Goal: Task Accomplishment & Management: Complete application form

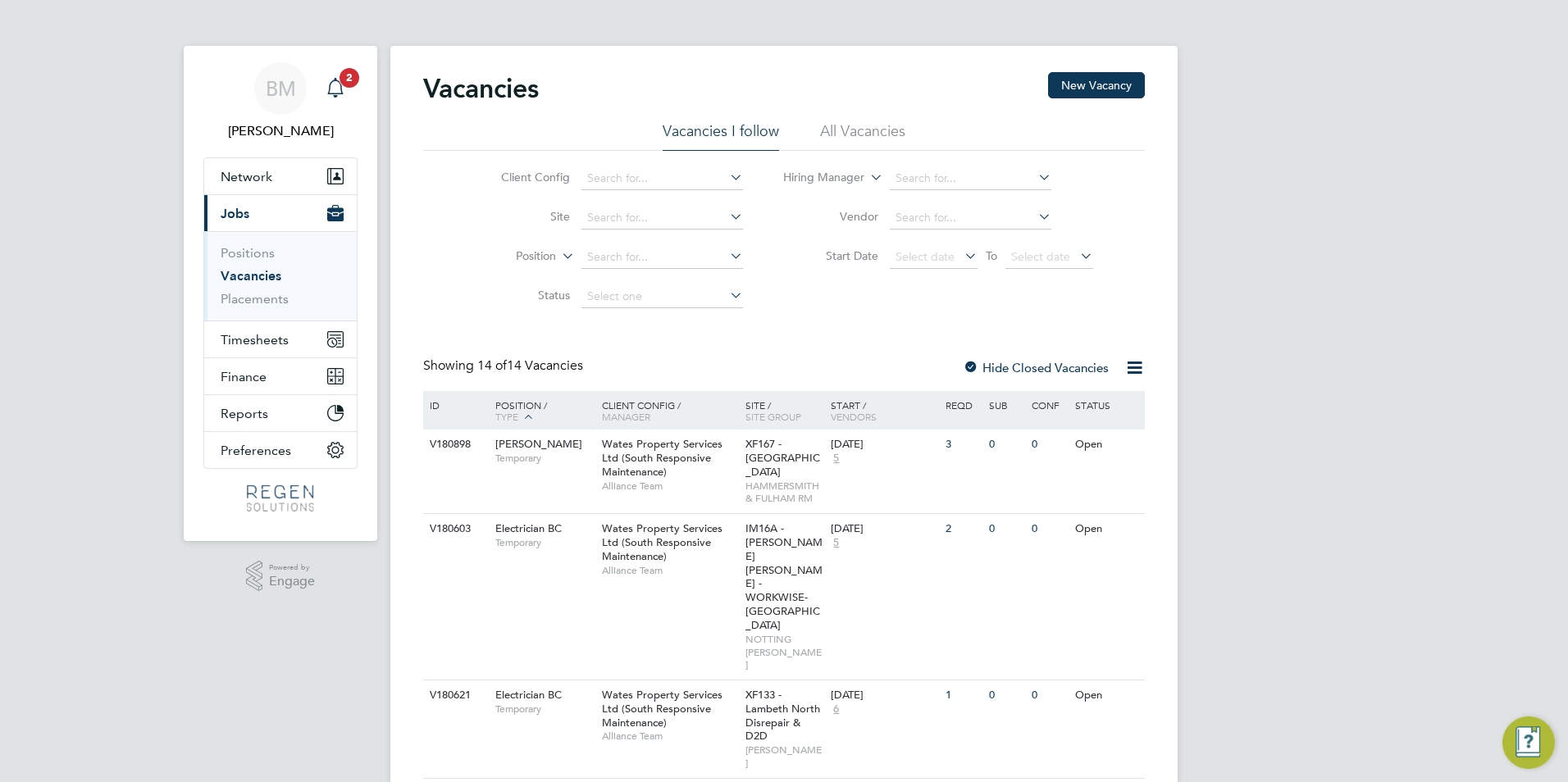
click at [336, 91] on icon "Main navigation" at bounding box center [335, 87] width 20 height 20
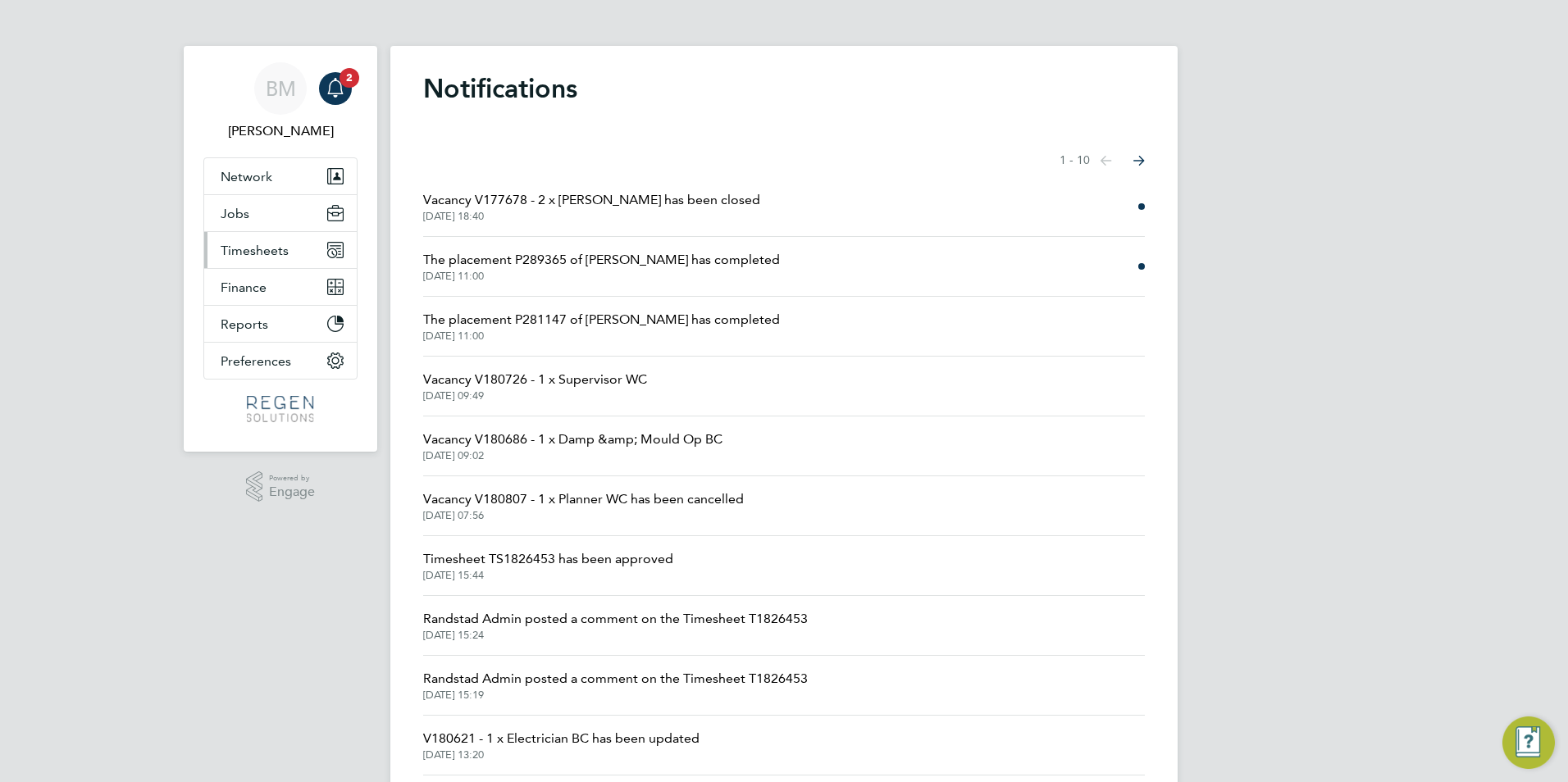
click at [262, 253] on span "Timesheets" at bounding box center [255, 250] width 68 height 15
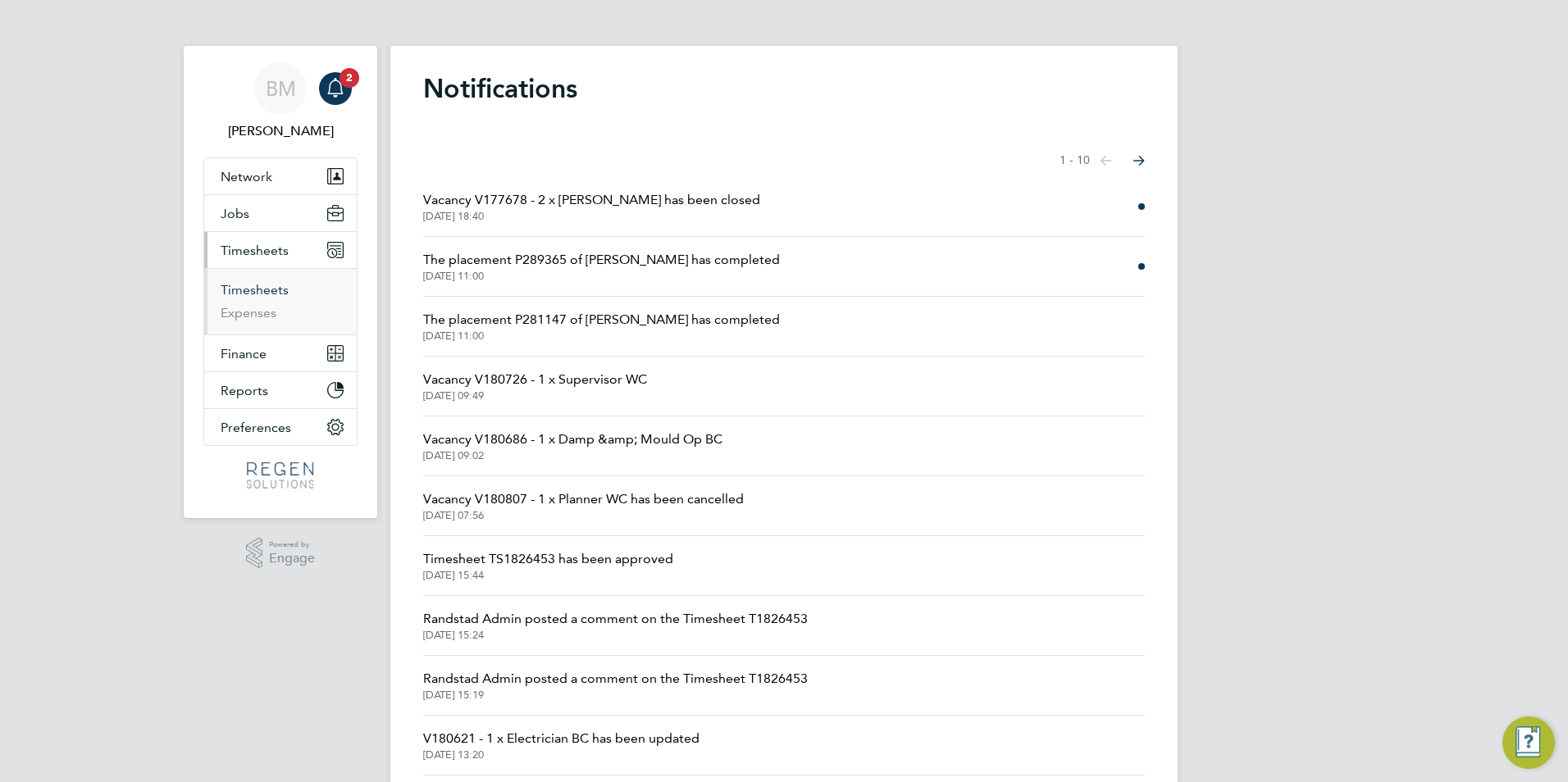
click at [265, 290] on link "Timesheets" at bounding box center [255, 290] width 68 height 15
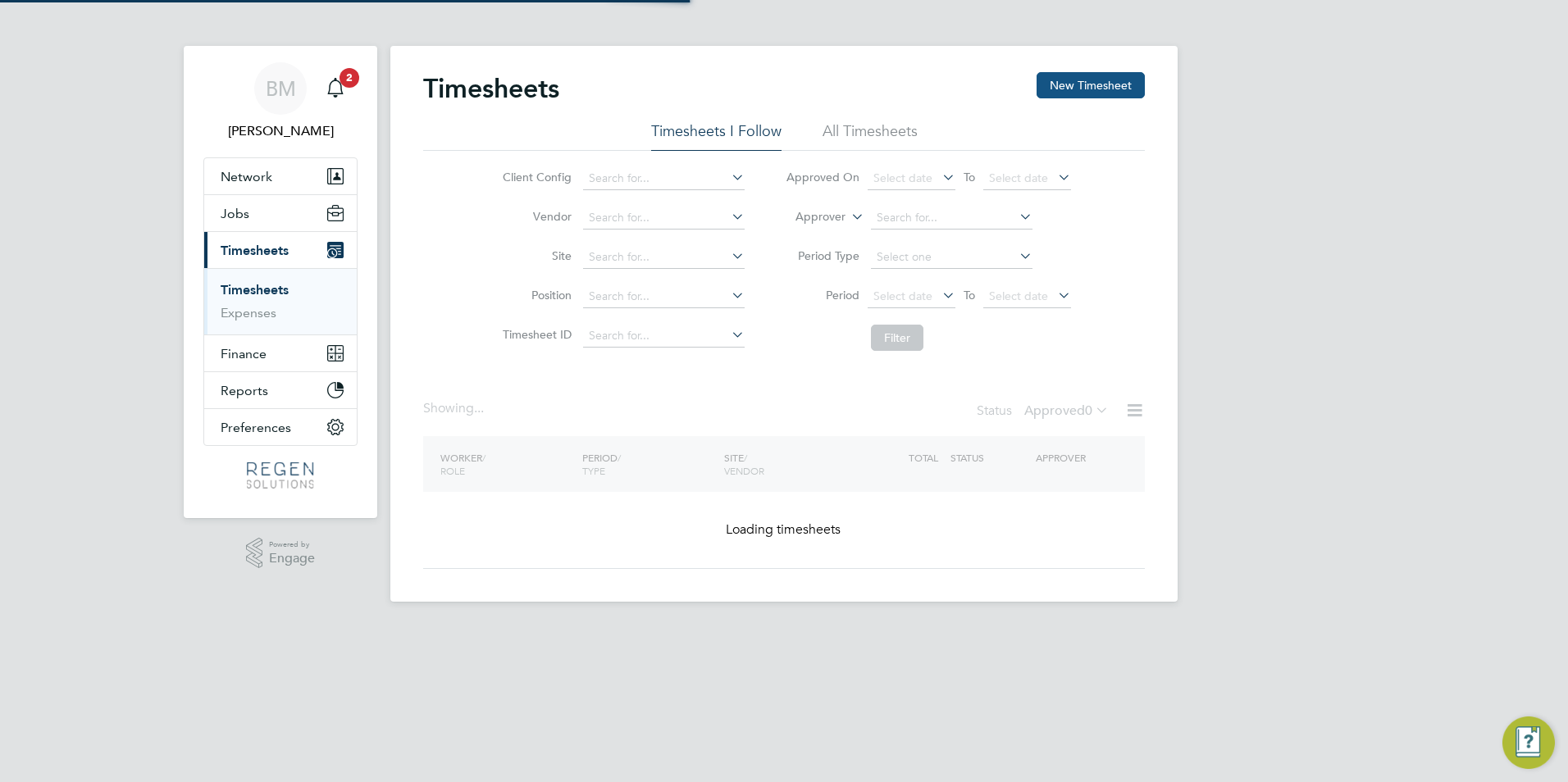
click at [1094, 96] on button "New Timesheet" at bounding box center [1090, 85] width 108 height 26
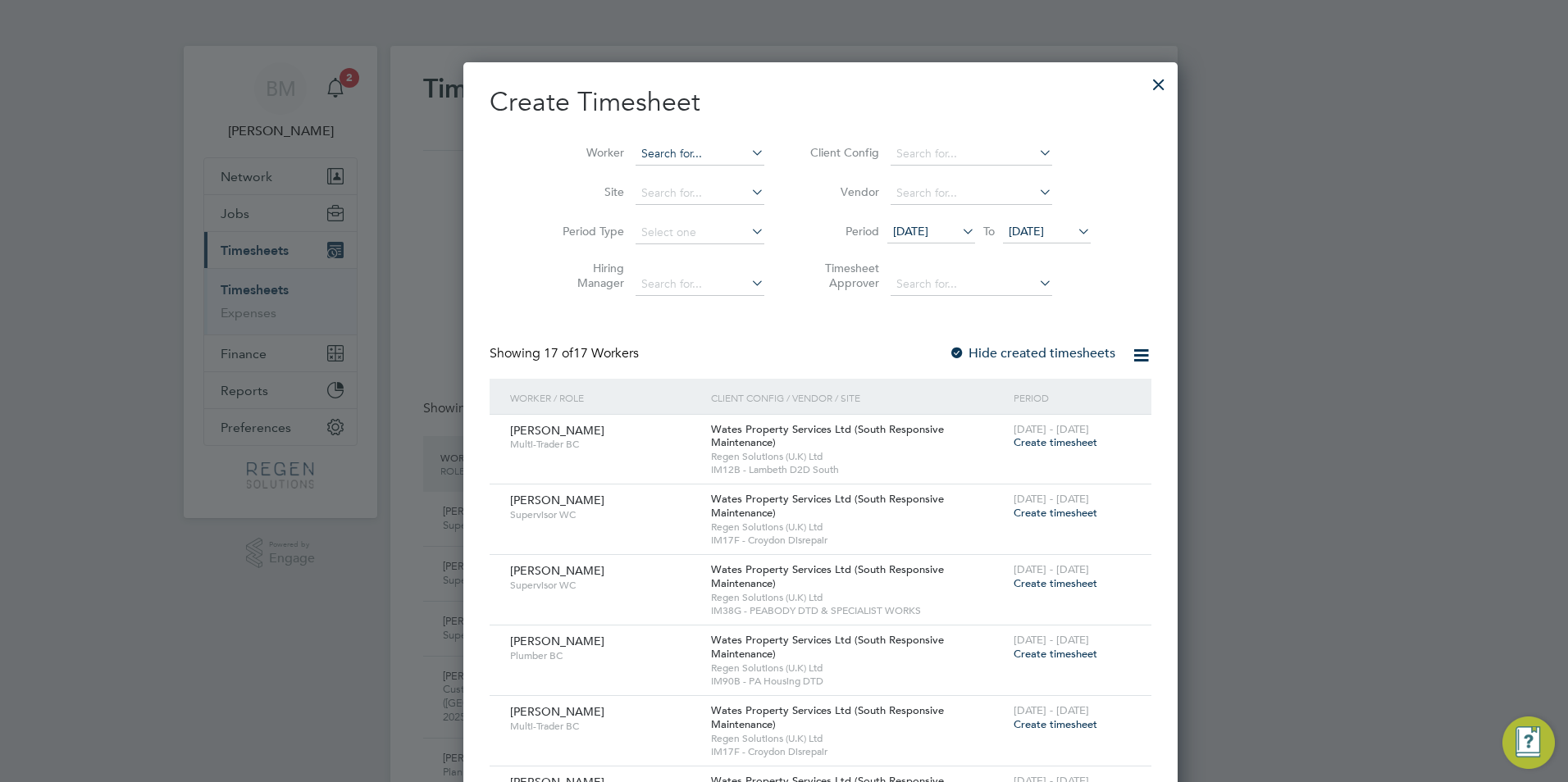
click at [680, 147] on input at bounding box center [699, 153] width 129 height 23
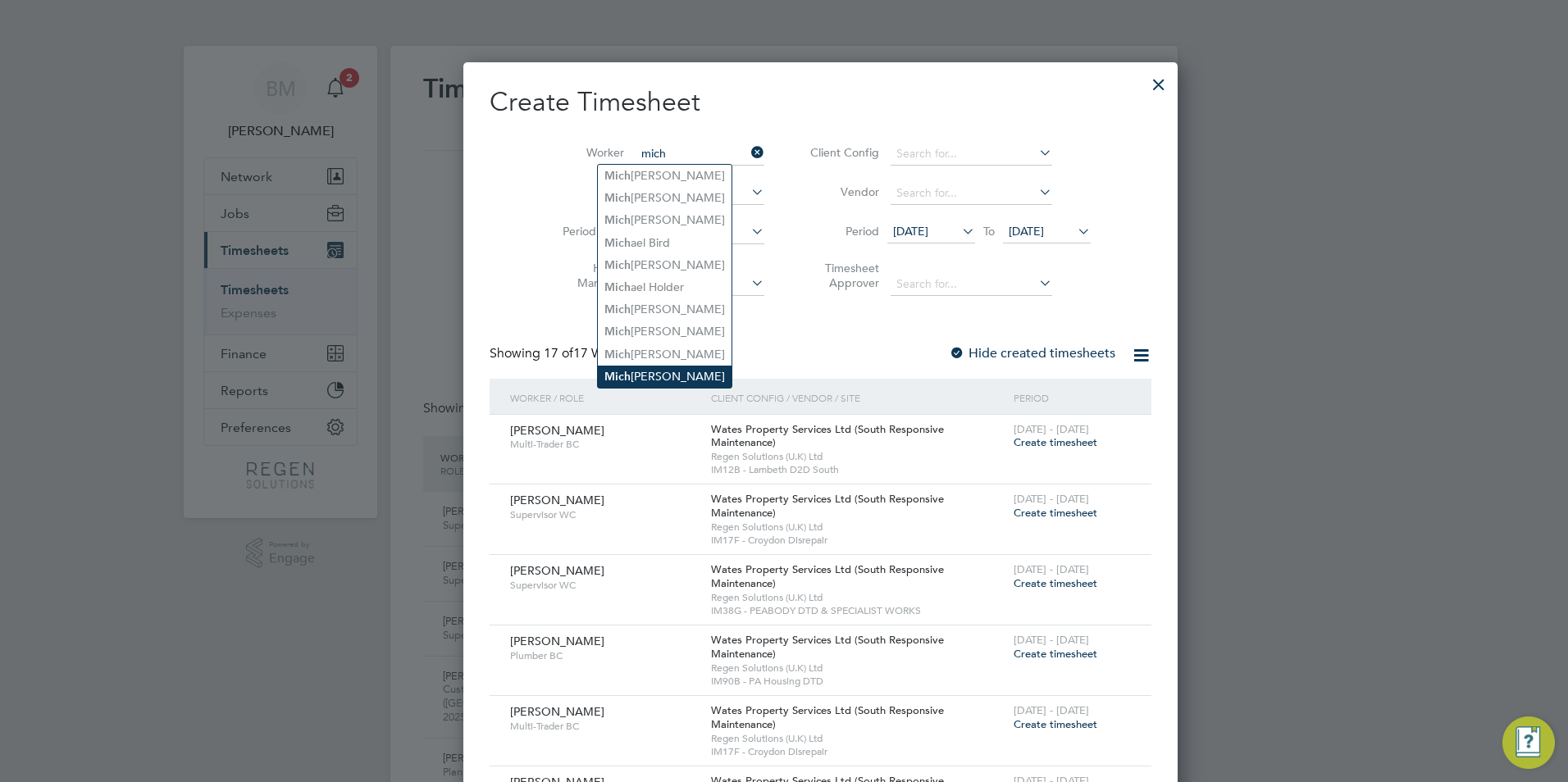
click at [682, 365] on li "Mich ael Shafik" at bounding box center [664, 377] width 134 height 22
type input "[PERSON_NAME]"
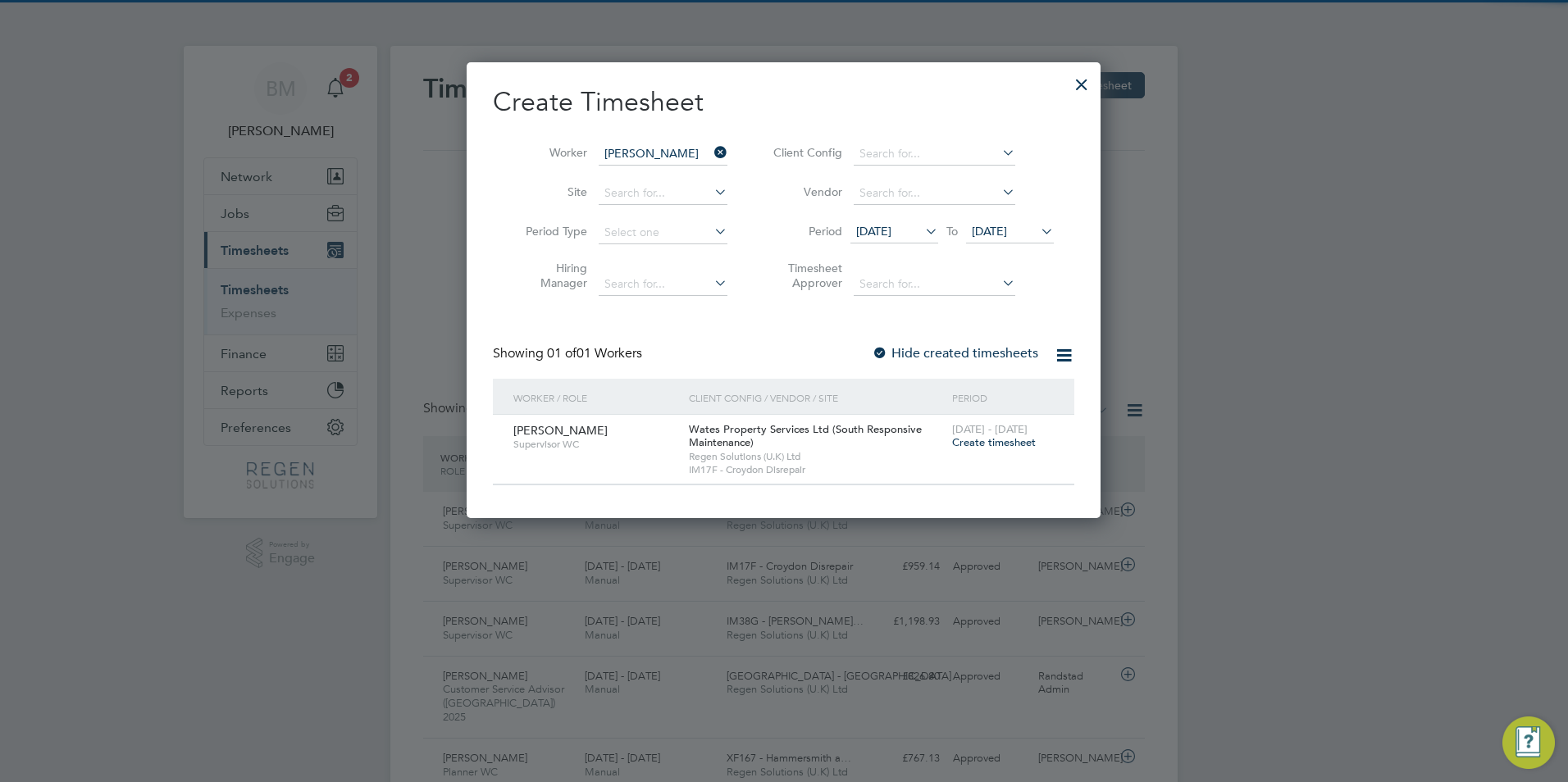
click at [1007, 445] on span "Create timesheet" at bounding box center [994, 442] width 83 height 14
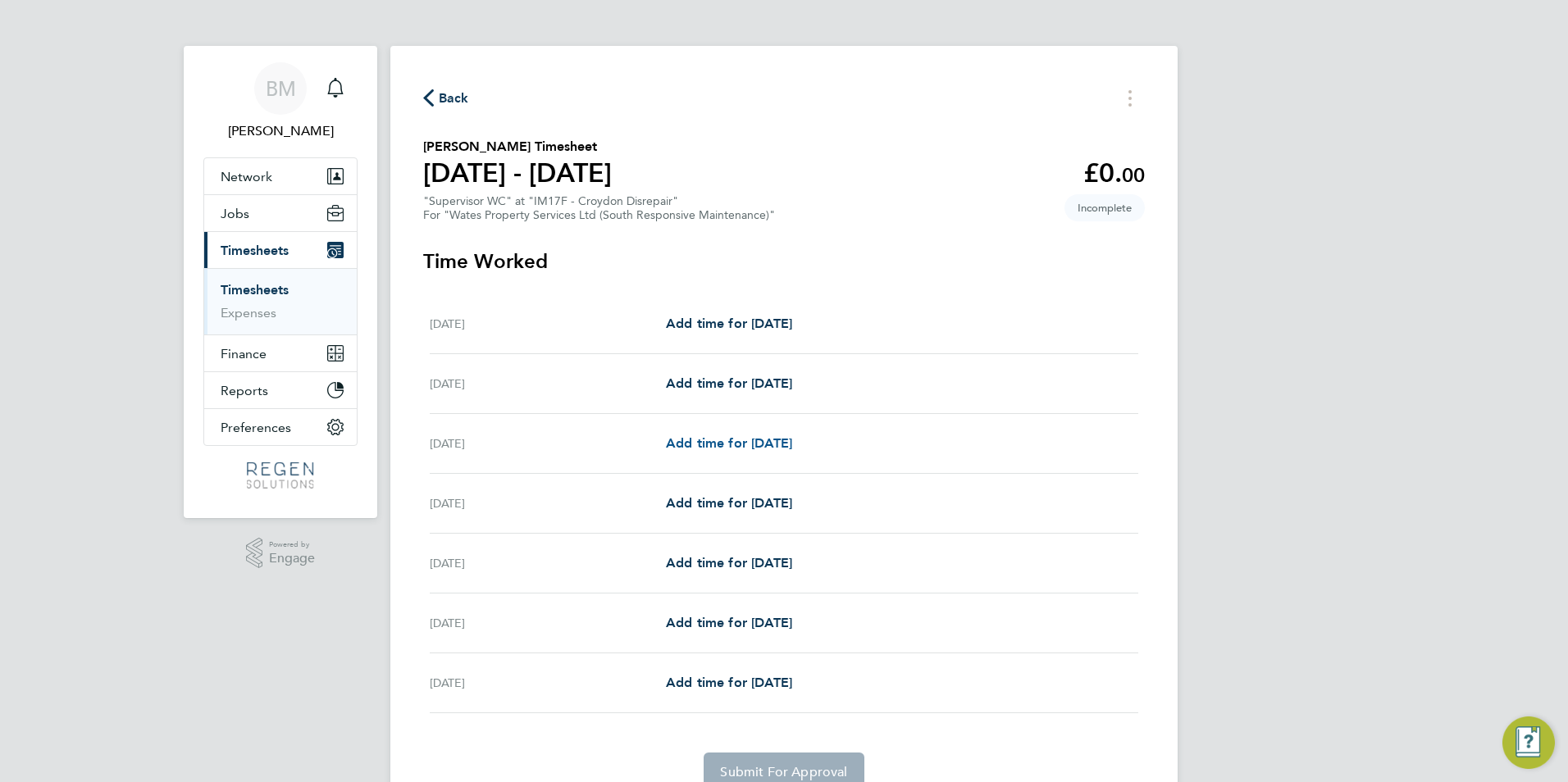
click at [756, 444] on span "Add time for [DATE]" at bounding box center [729, 443] width 126 height 15
select select "30"
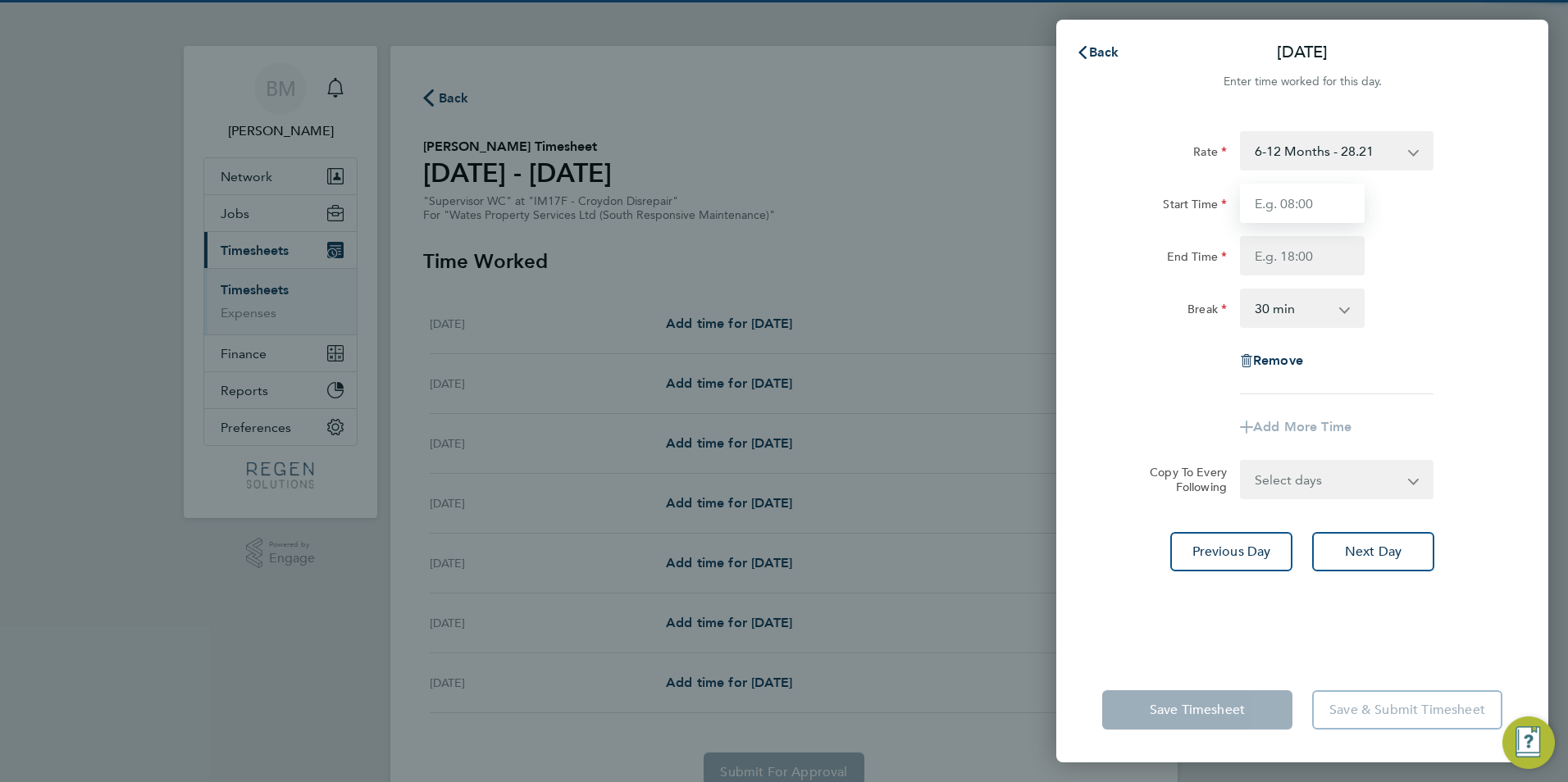
click at [1290, 210] on input "Start Time" at bounding box center [1301, 204] width 124 height 39
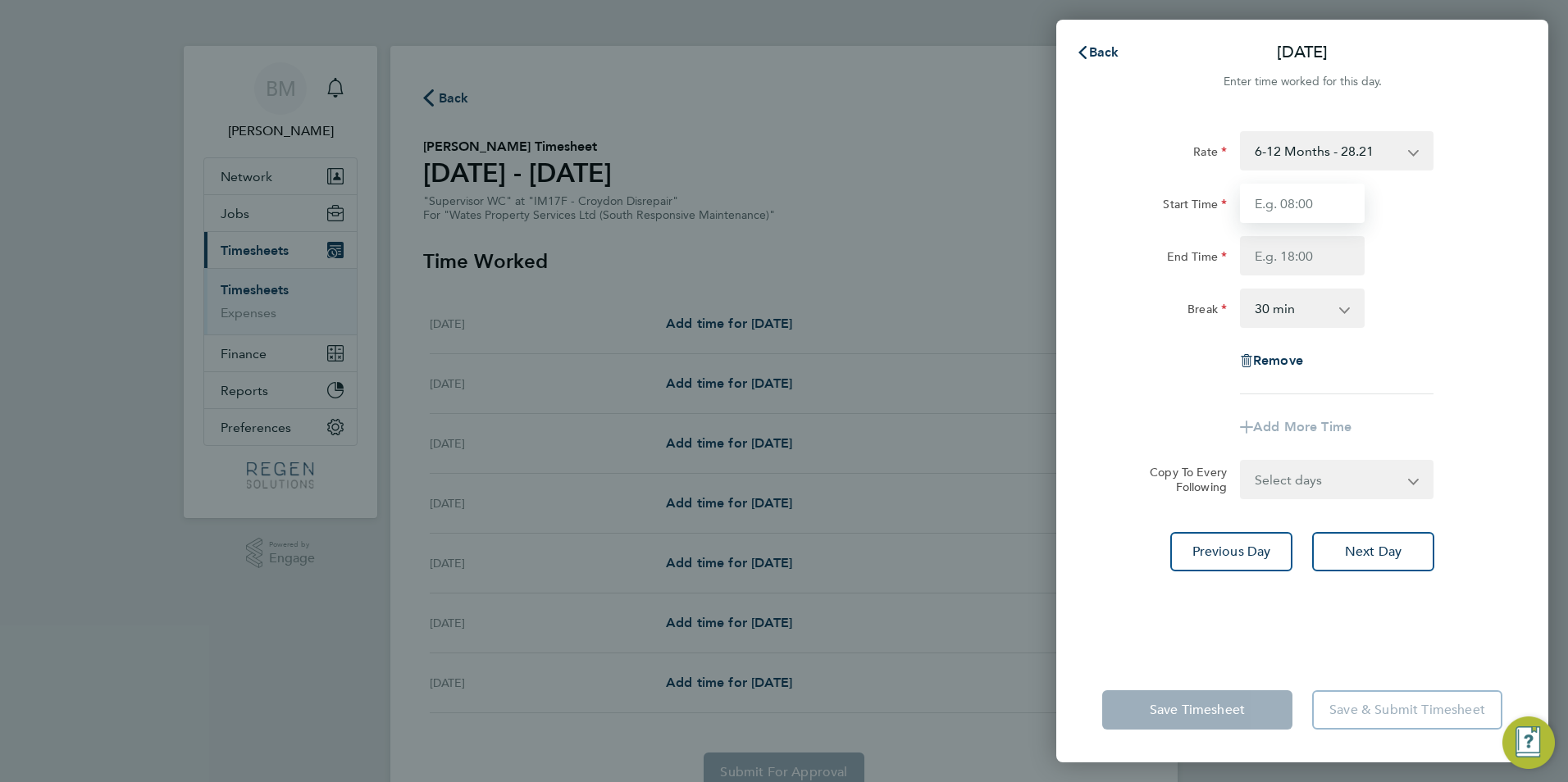
type input "08:00"
type input "17:00"
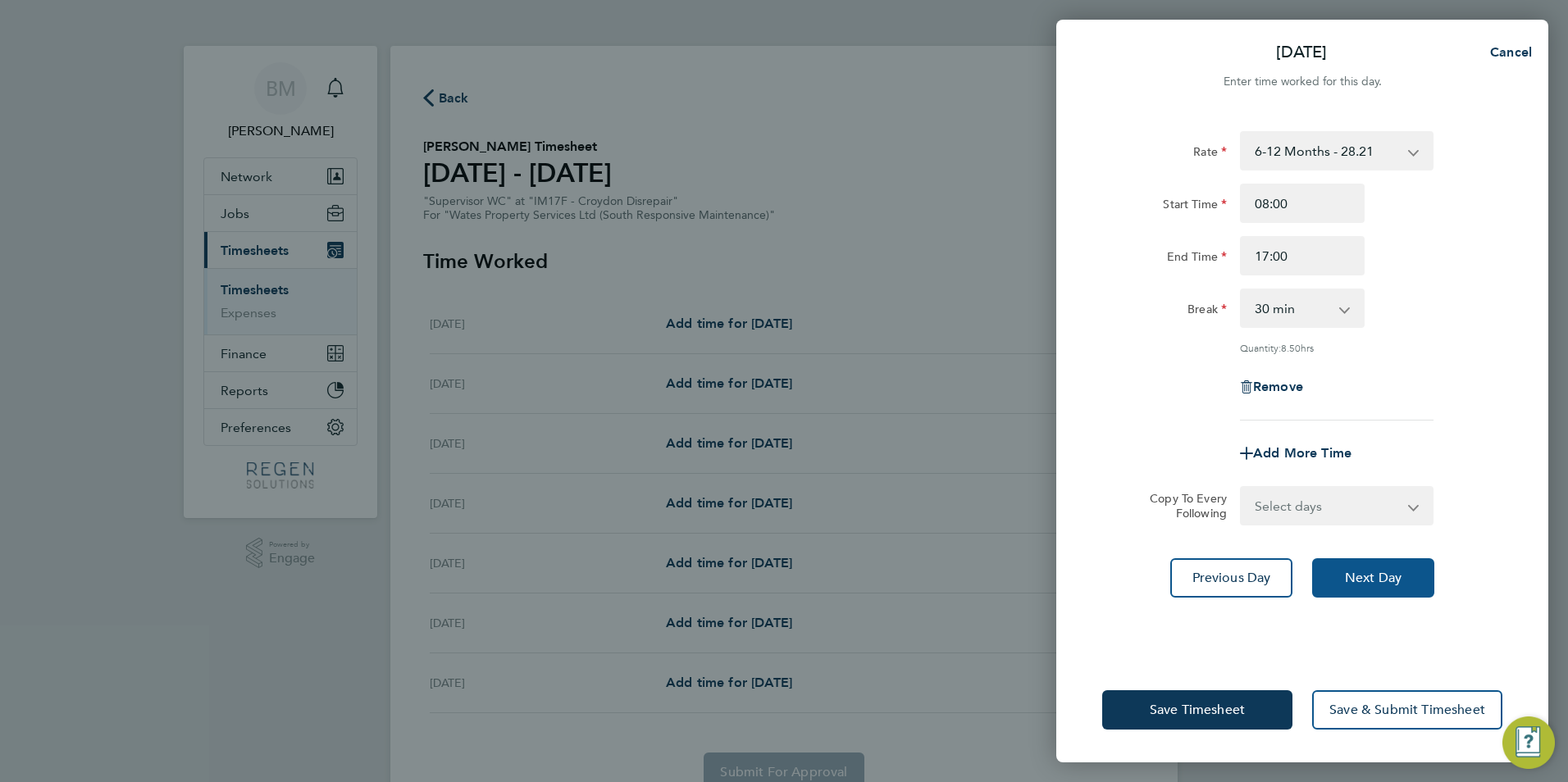
click at [1366, 585] on button "Next Day" at bounding box center [1372, 578] width 122 height 39
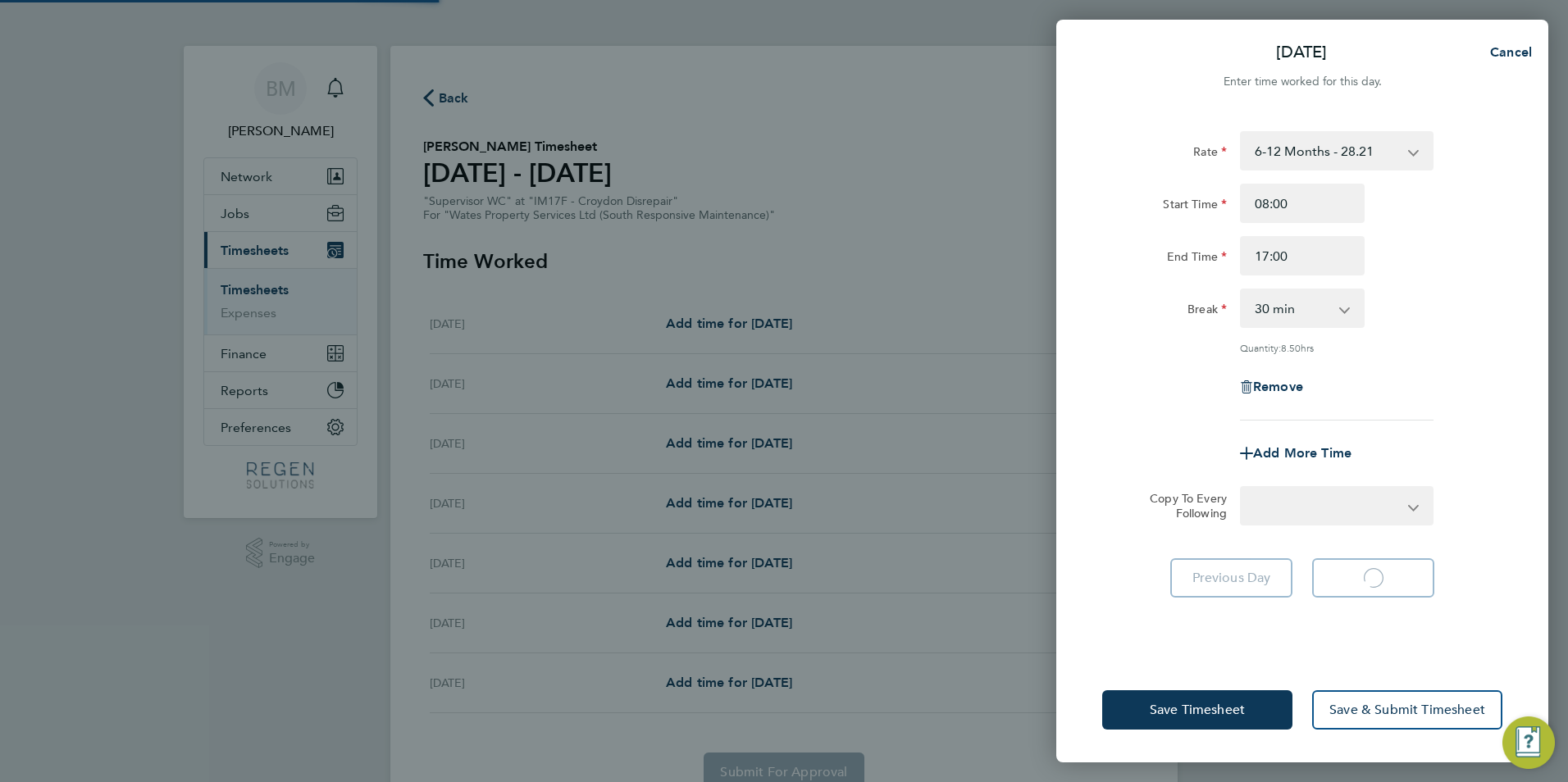
select select "30"
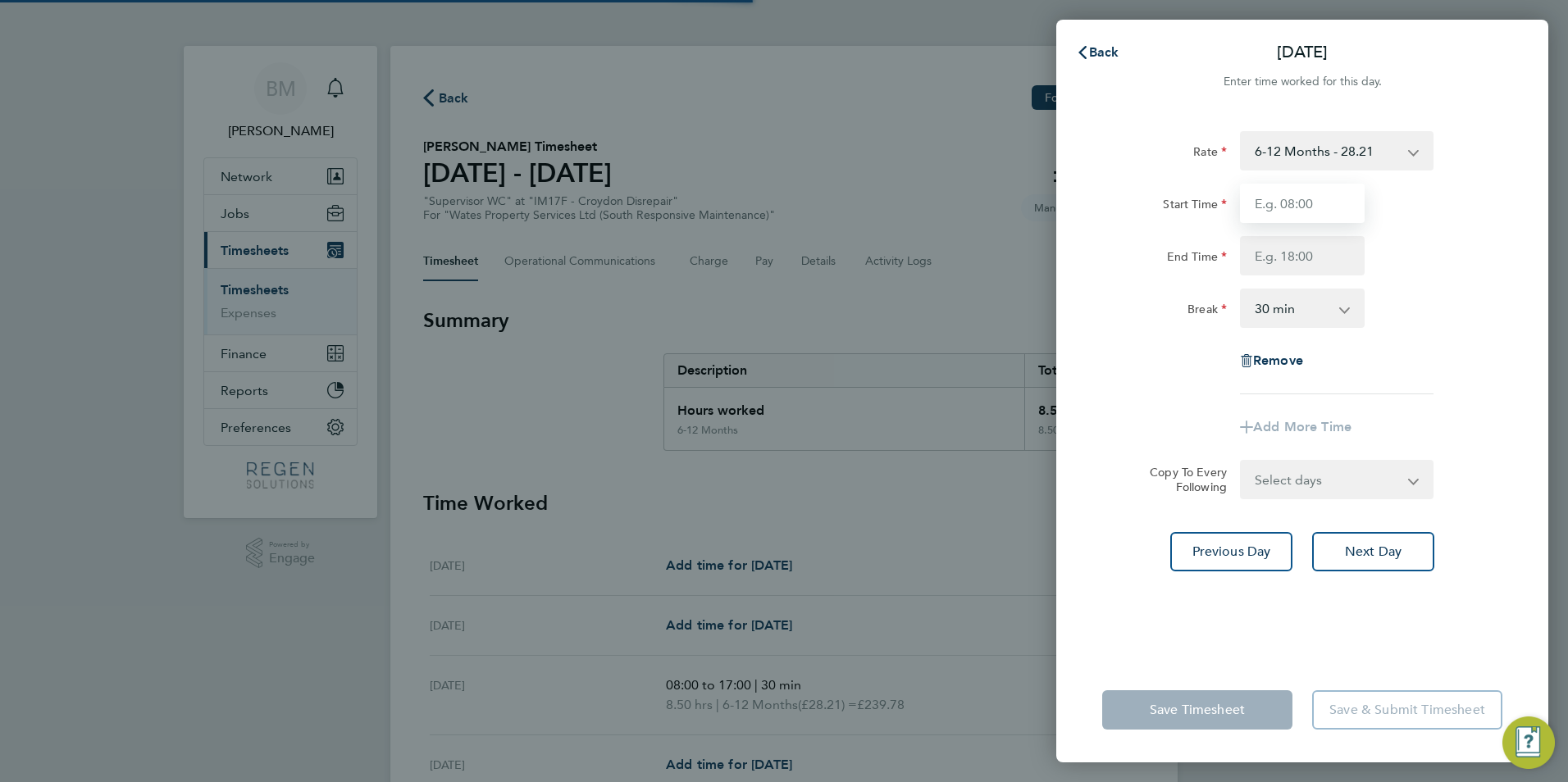
click at [1289, 204] on input "Start Time" at bounding box center [1301, 204] width 124 height 39
type input "08:00"
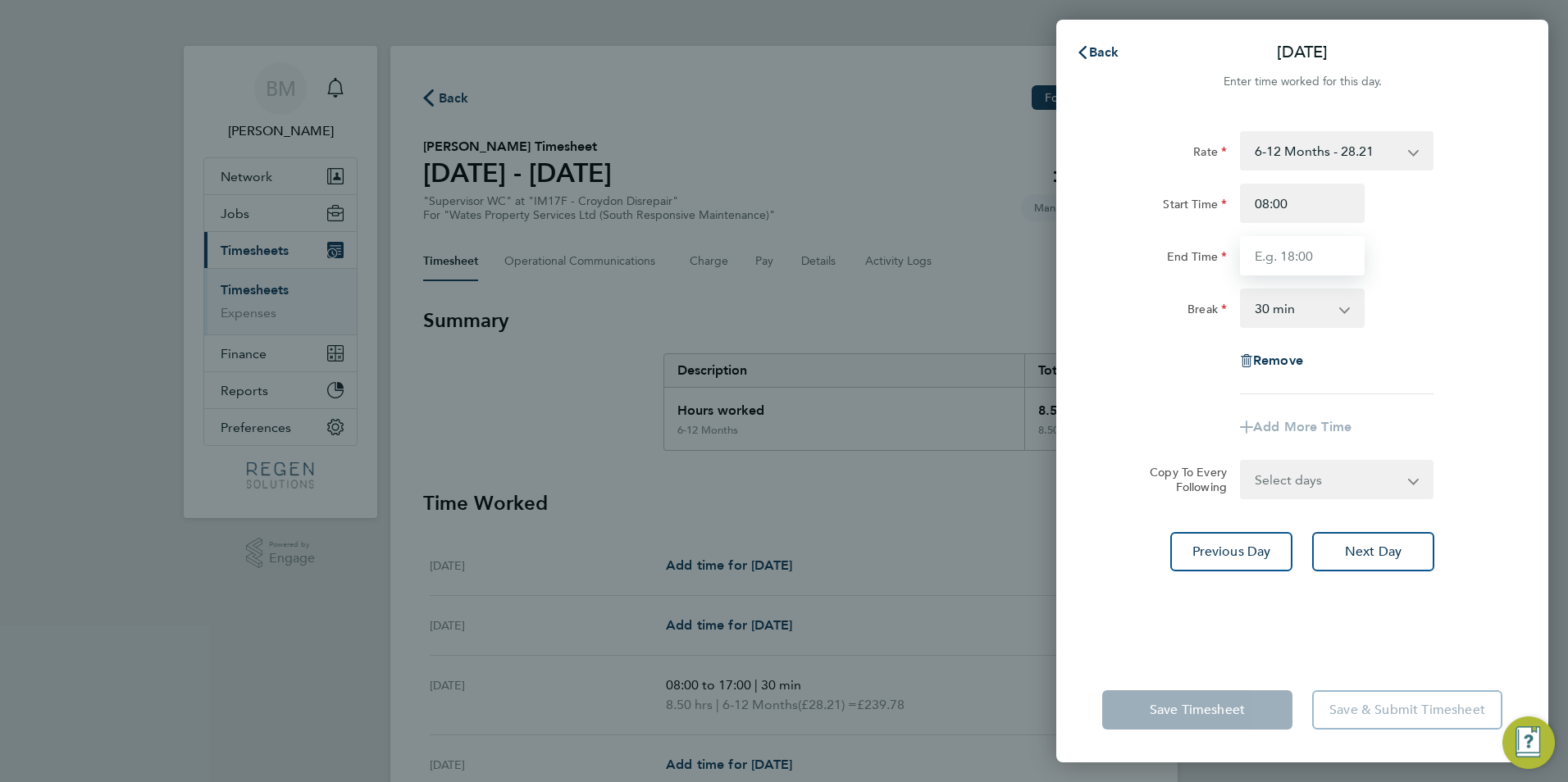
type input "17:00"
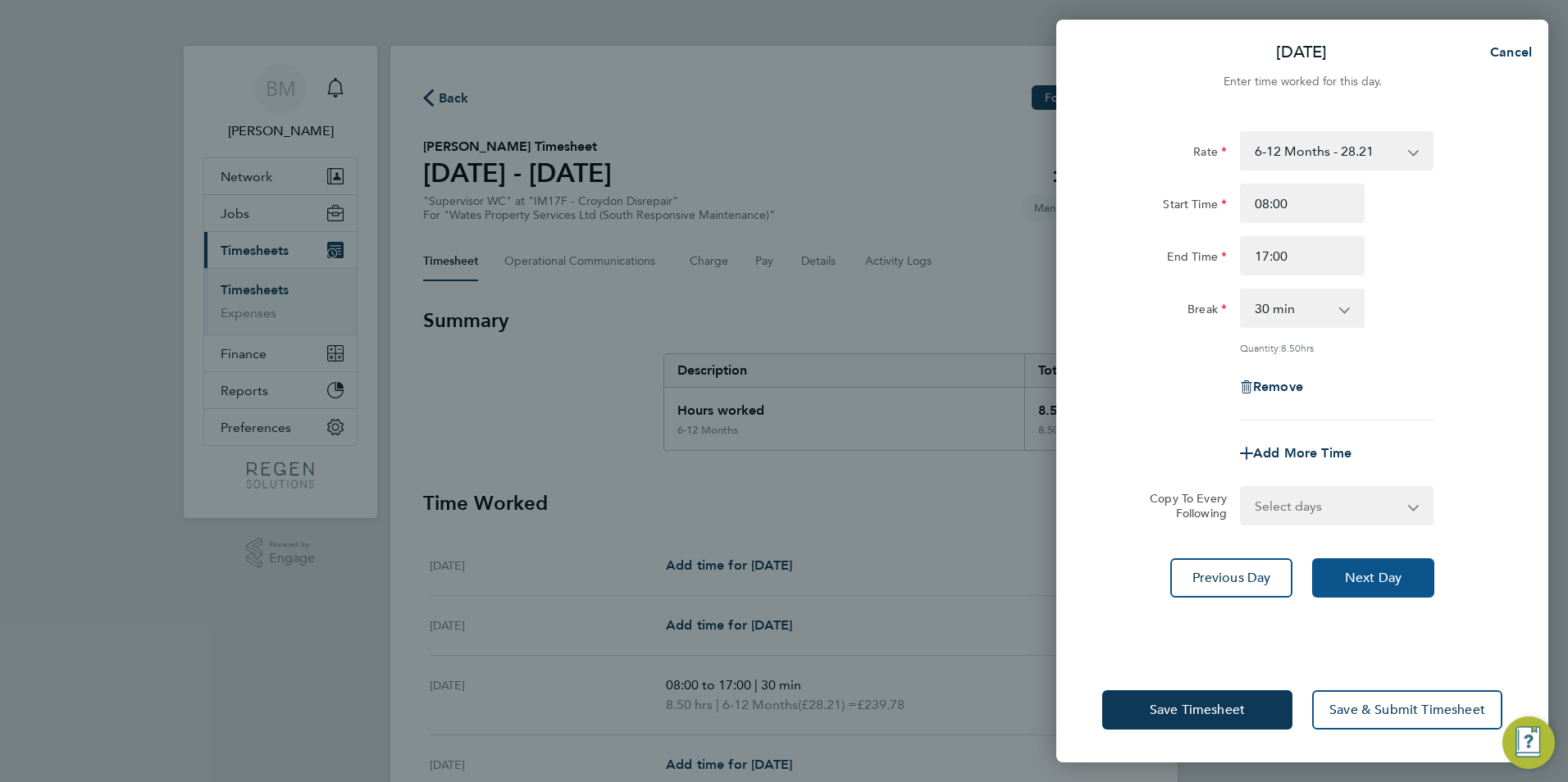
drag, startPoint x: 1376, startPoint y: 574, endPoint x: 1370, endPoint y: 317, distance: 257.1
click at [1376, 575] on span "Next Day" at bounding box center [1373, 578] width 56 height 16
select select "30"
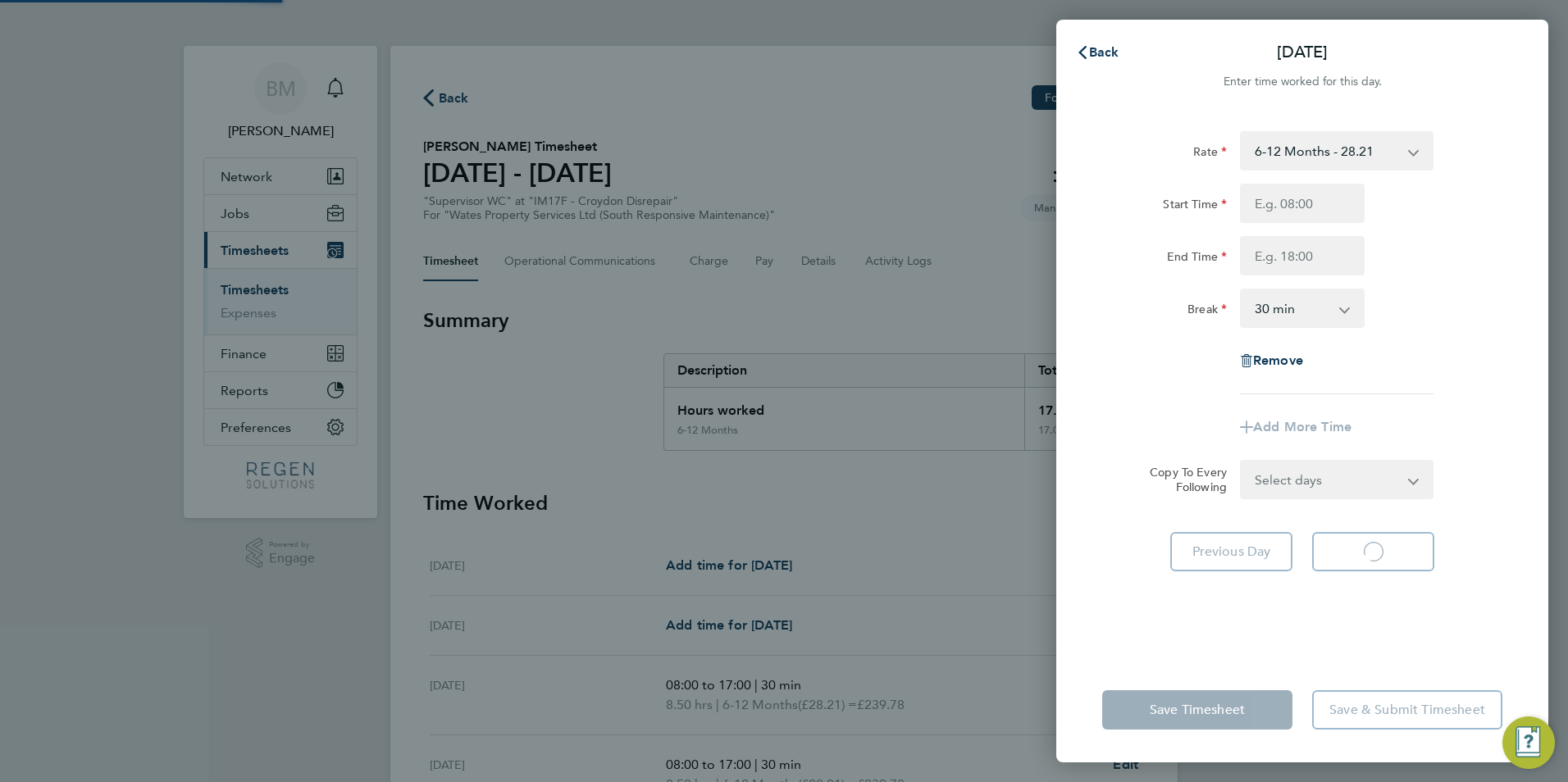
select select "30"
click at [1291, 212] on input "Start Time" at bounding box center [1301, 204] width 124 height 39
type input "08:00"
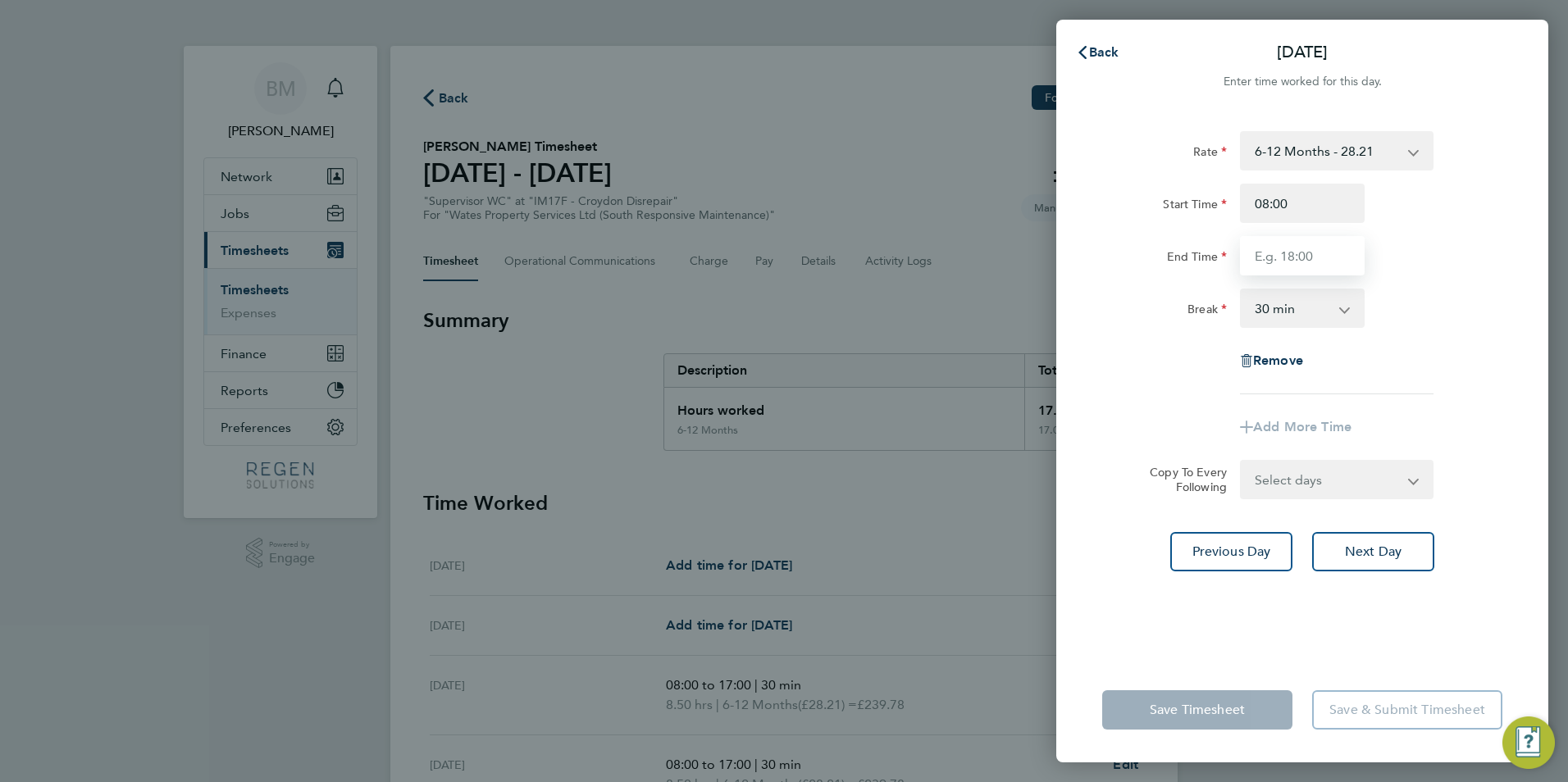
type input "17:00"
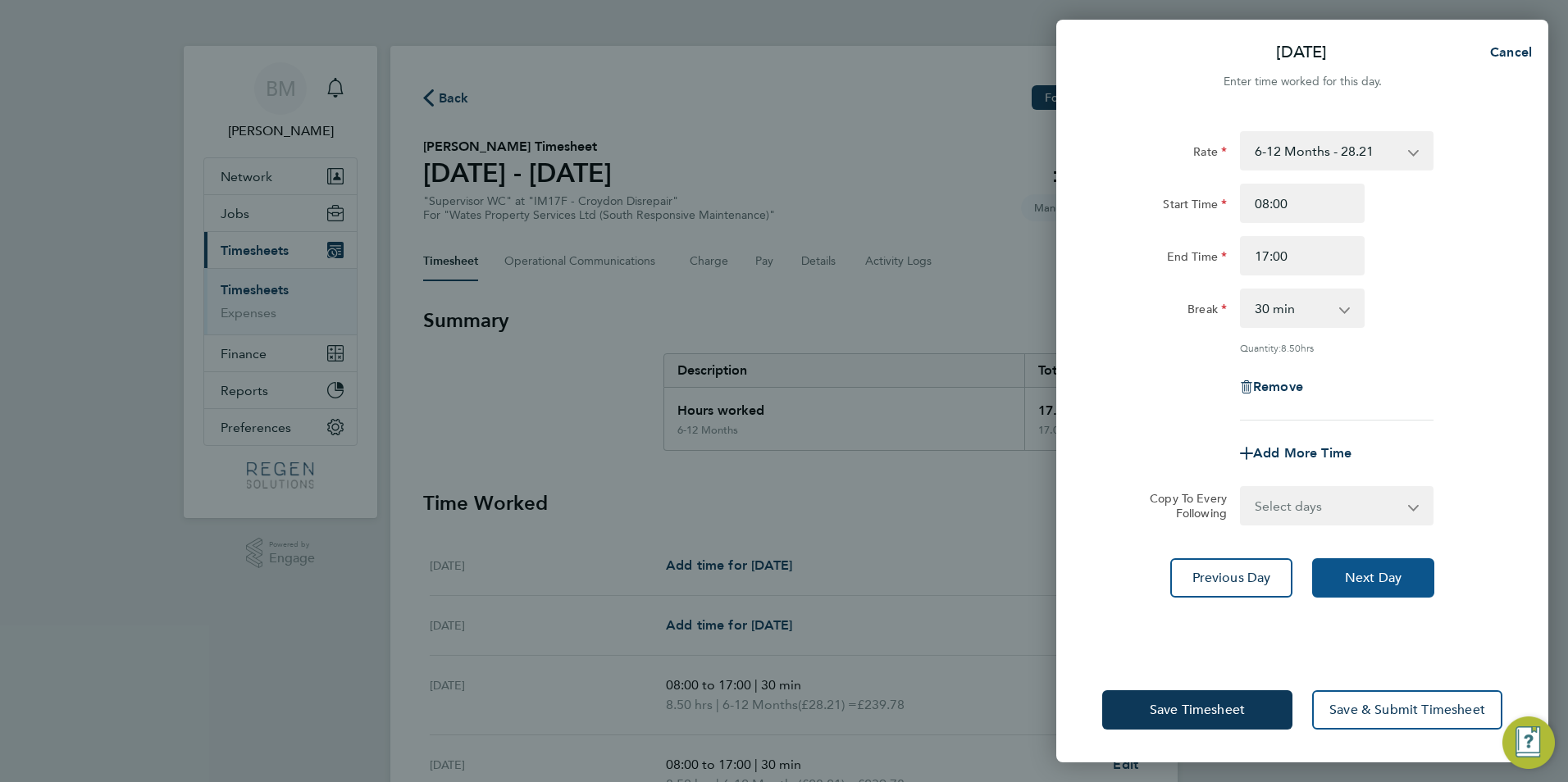
click at [1388, 583] on span "Next Day" at bounding box center [1373, 578] width 56 height 16
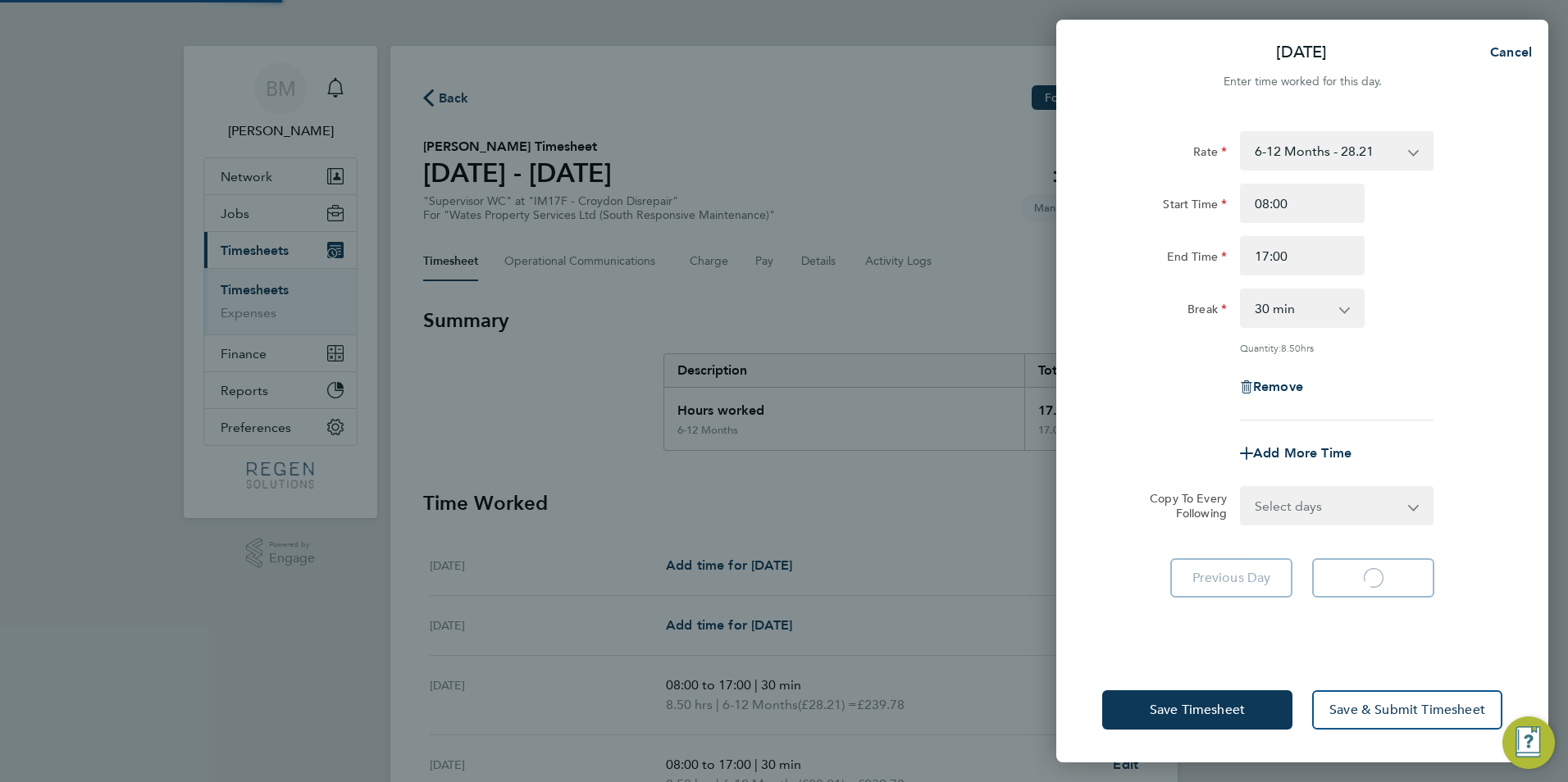
select select "30"
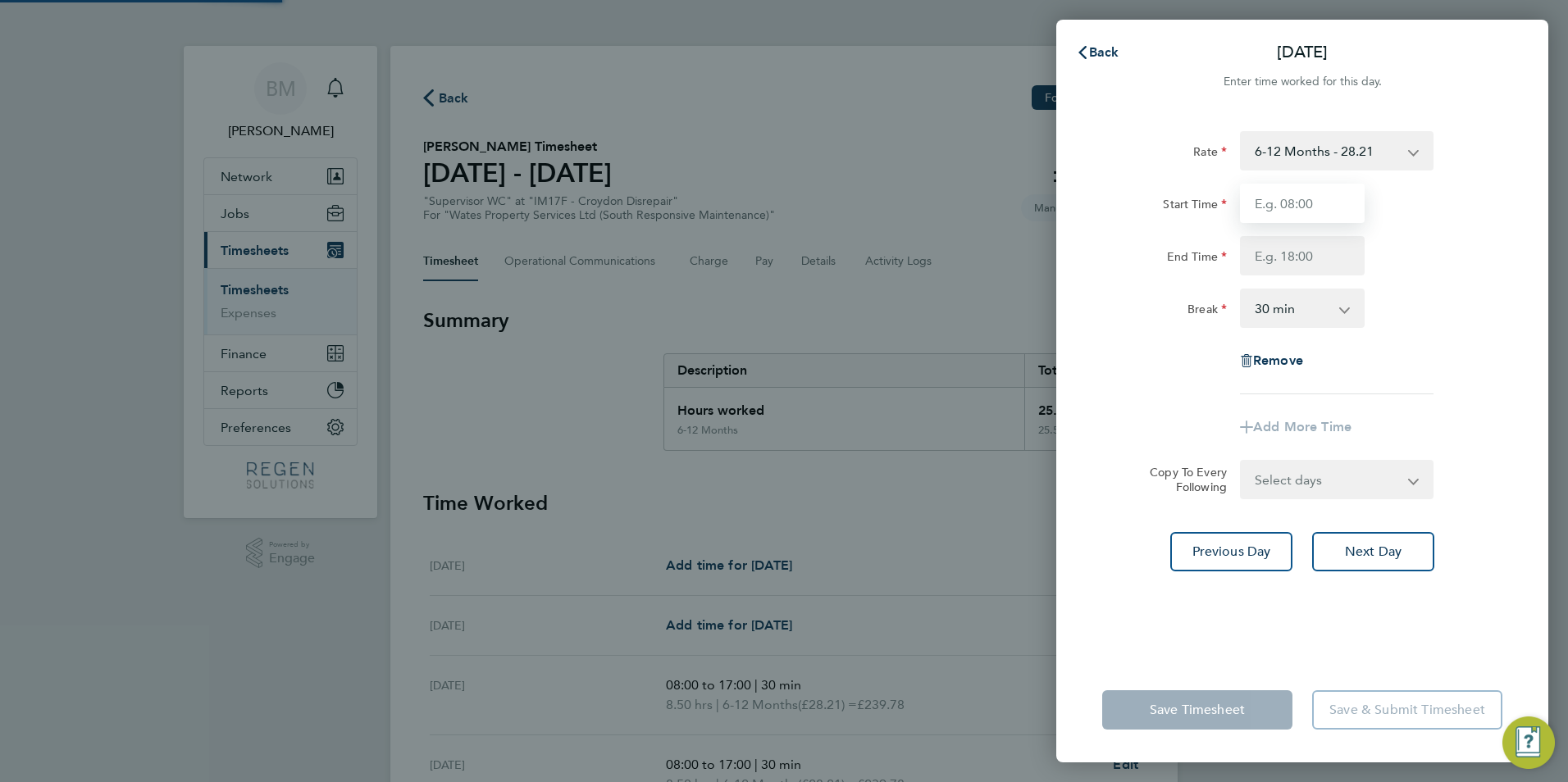
click at [1295, 214] on input "Start Time" at bounding box center [1301, 204] width 124 height 39
type input "08:00"
type input "17:00"
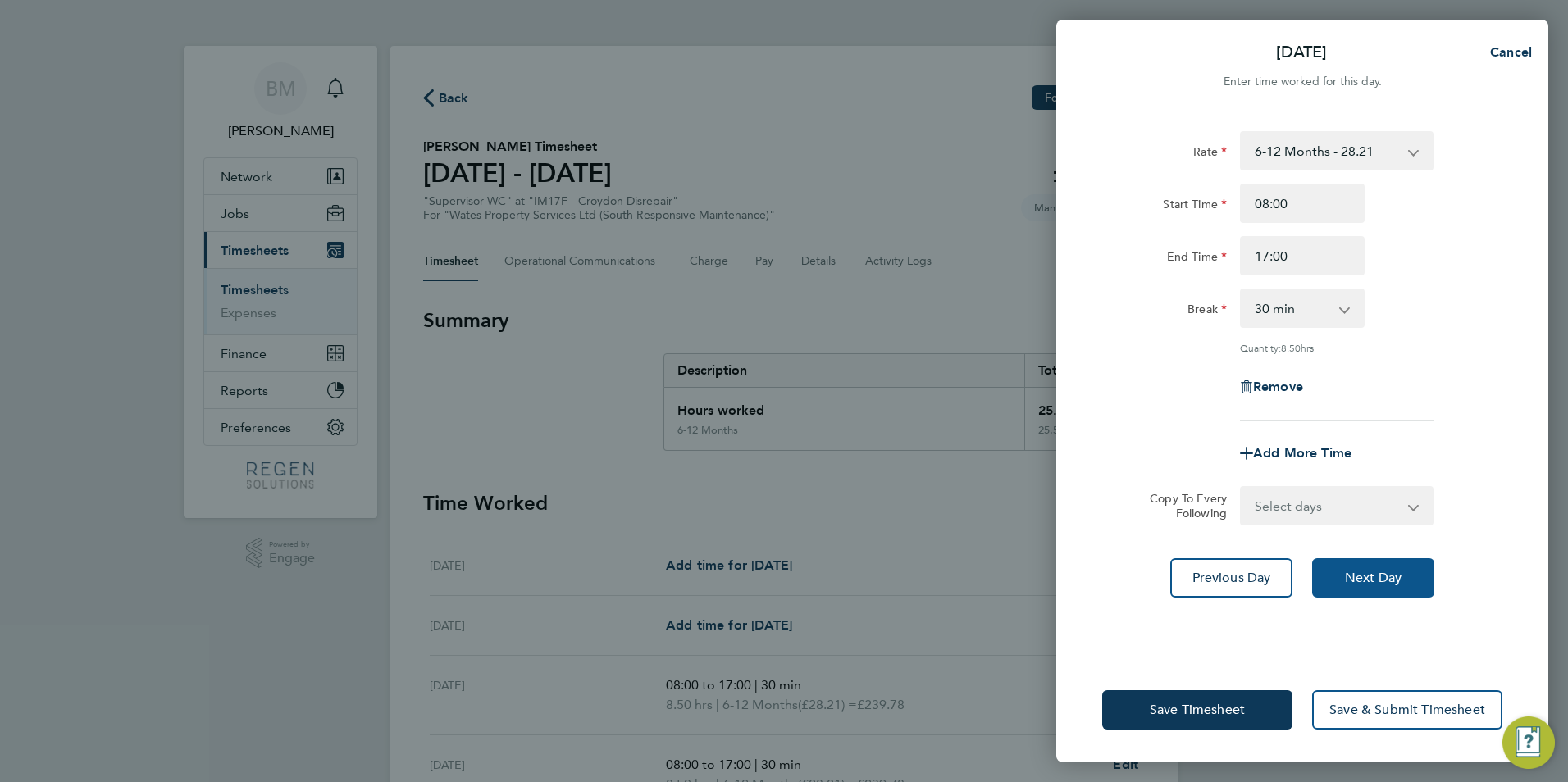
click at [1393, 570] on span "Next Day" at bounding box center [1373, 578] width 56 height 16
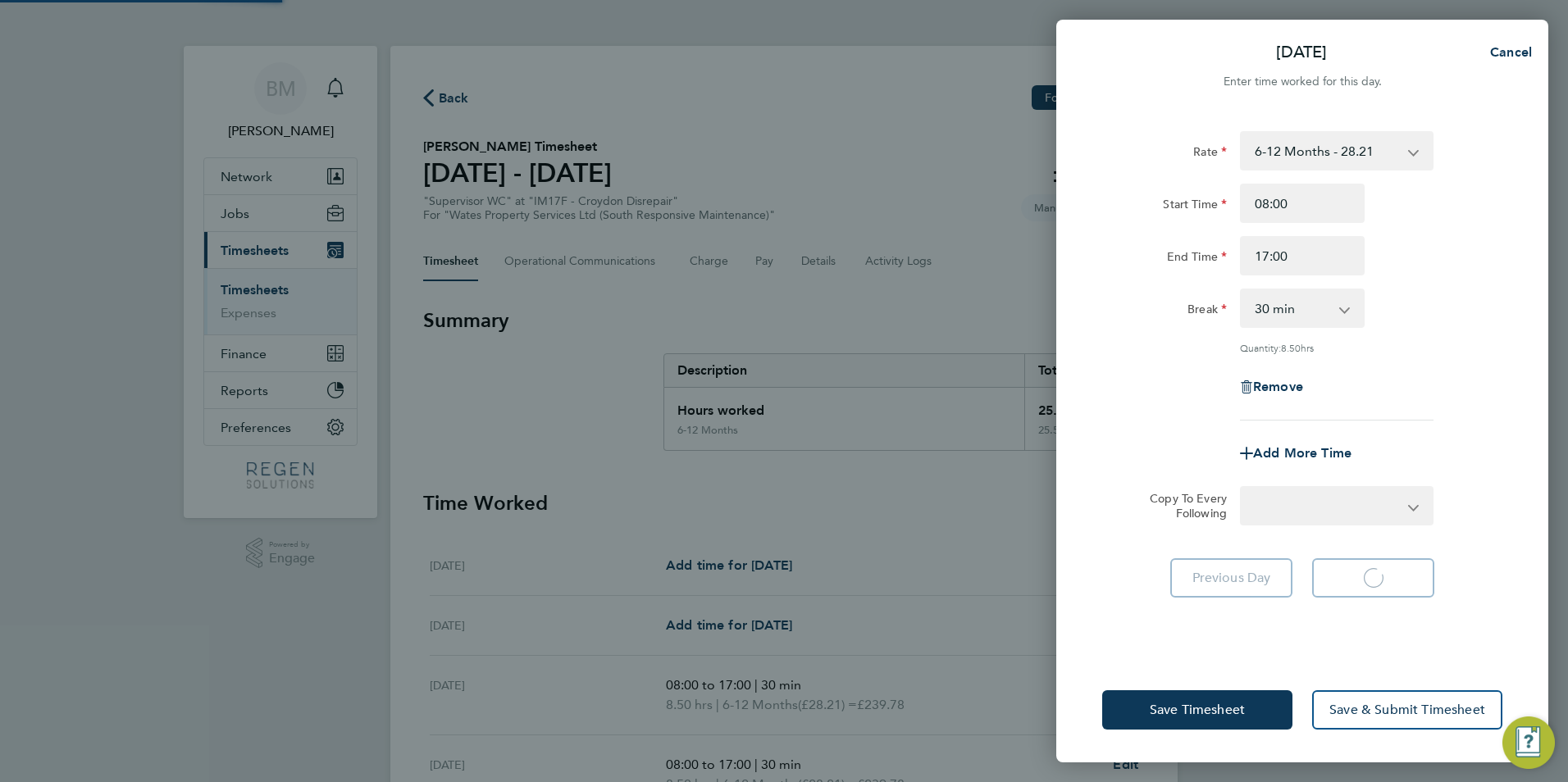
select select "30"
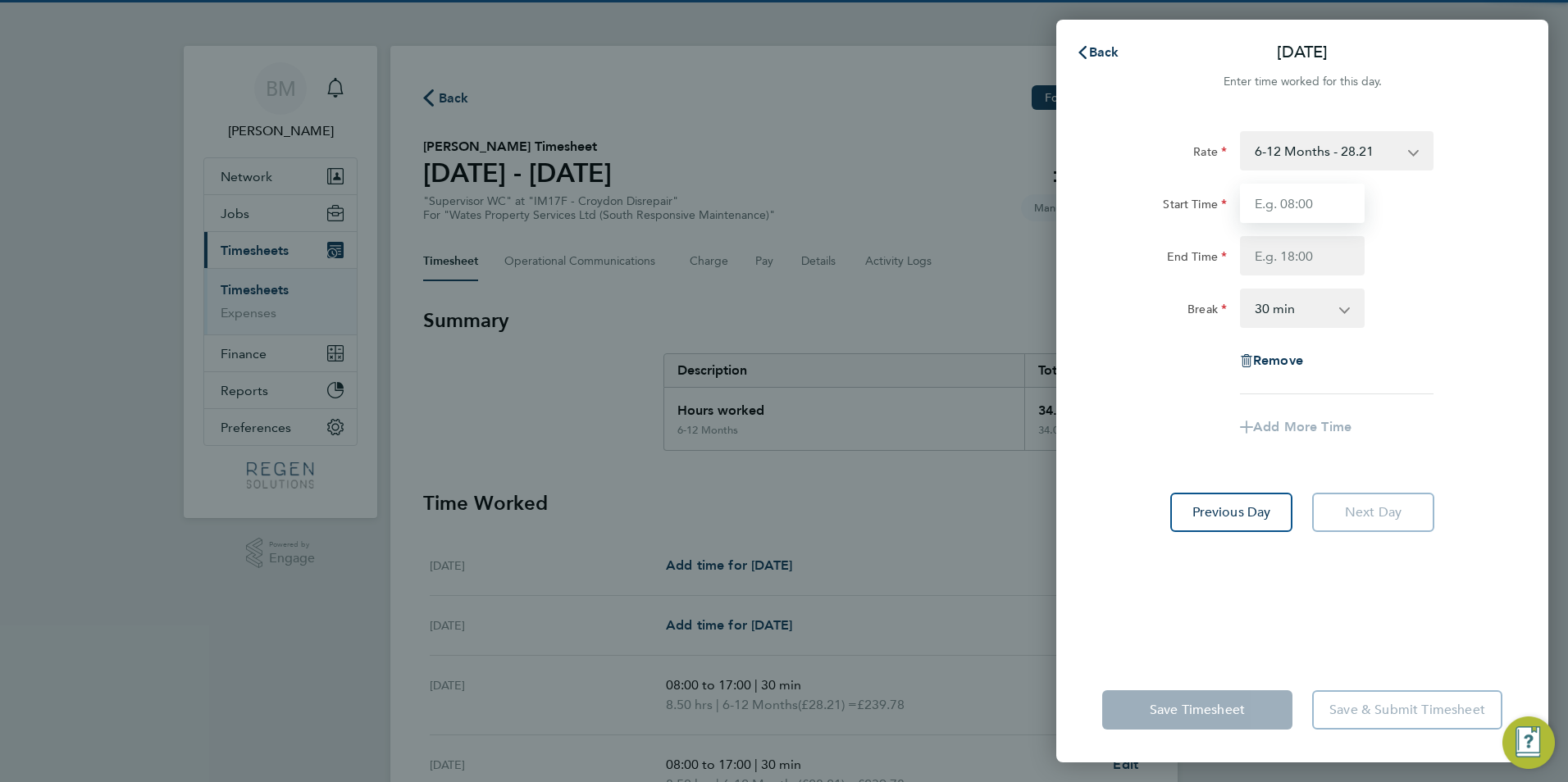
click at [1318, 204] on input "Start Time" at bounding box center [1301, 204] width 124 height 39
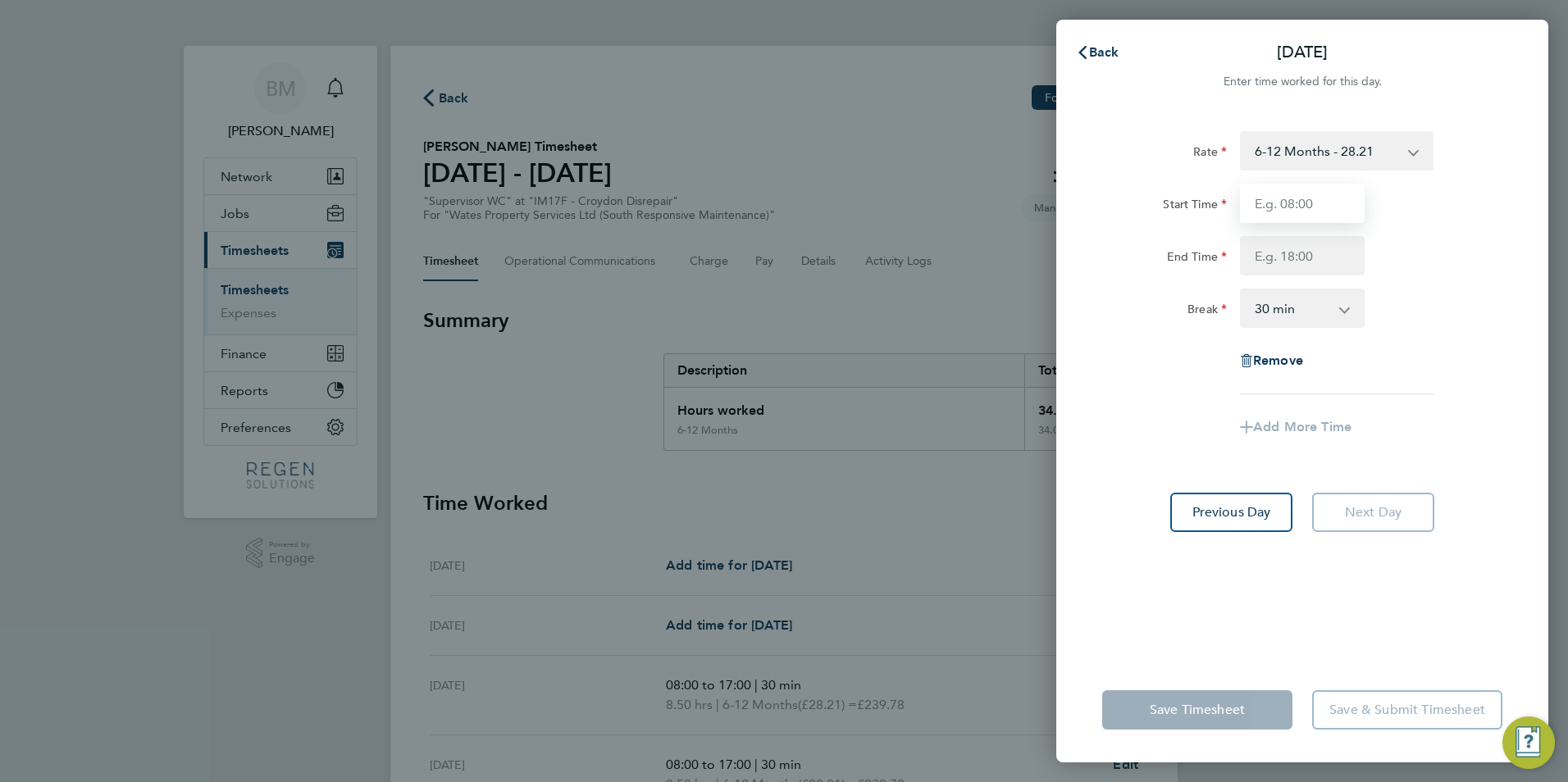
type input "08:00"
type input "17:00"
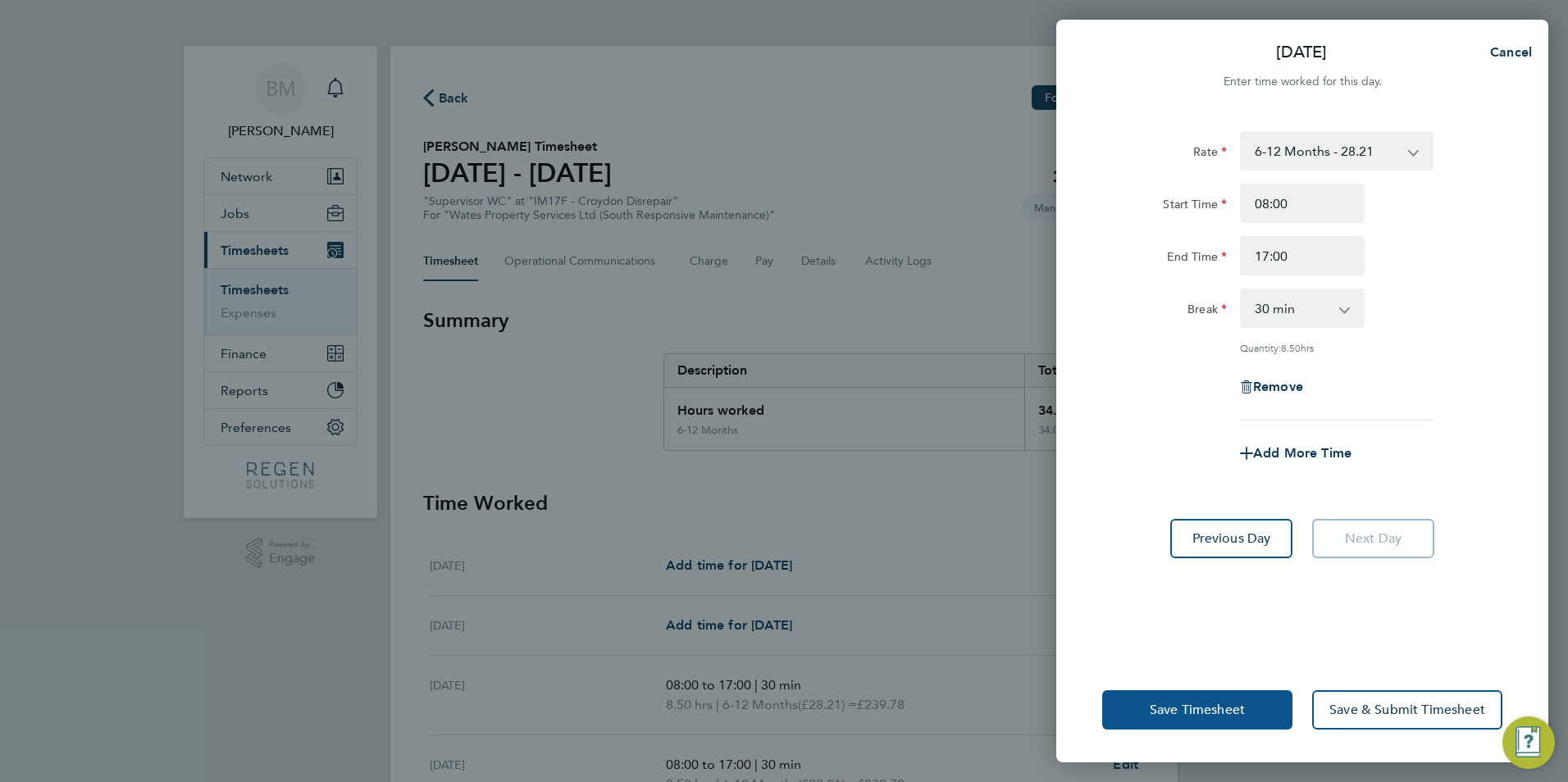
click at [1254, 712] on button "Save Timesheet" at bounding box center [1197, 710] width 190 height 39
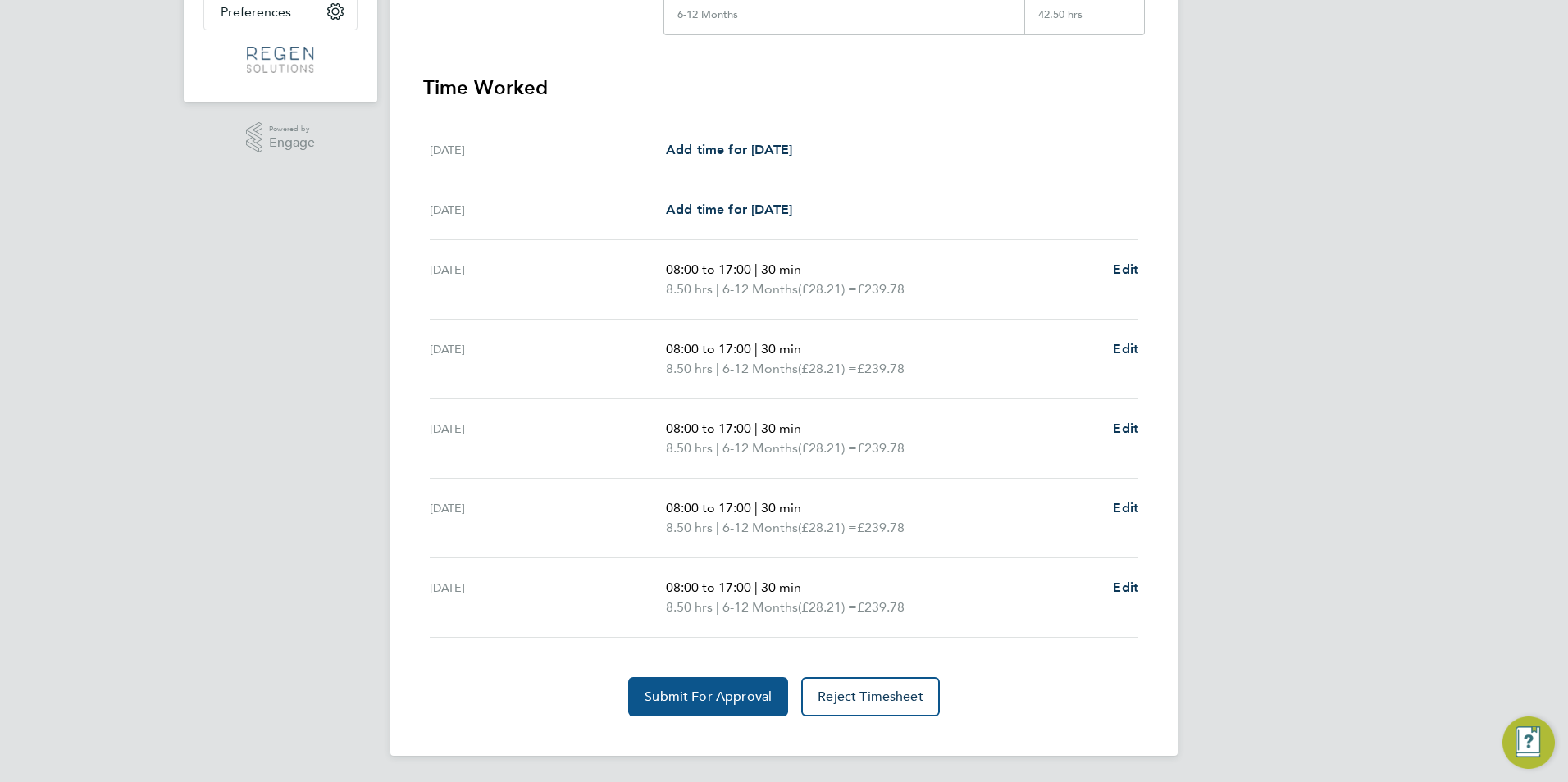
click at [702, 694] on span "Submit For Approval" at bounding box center [708, 697] width 127 height 16
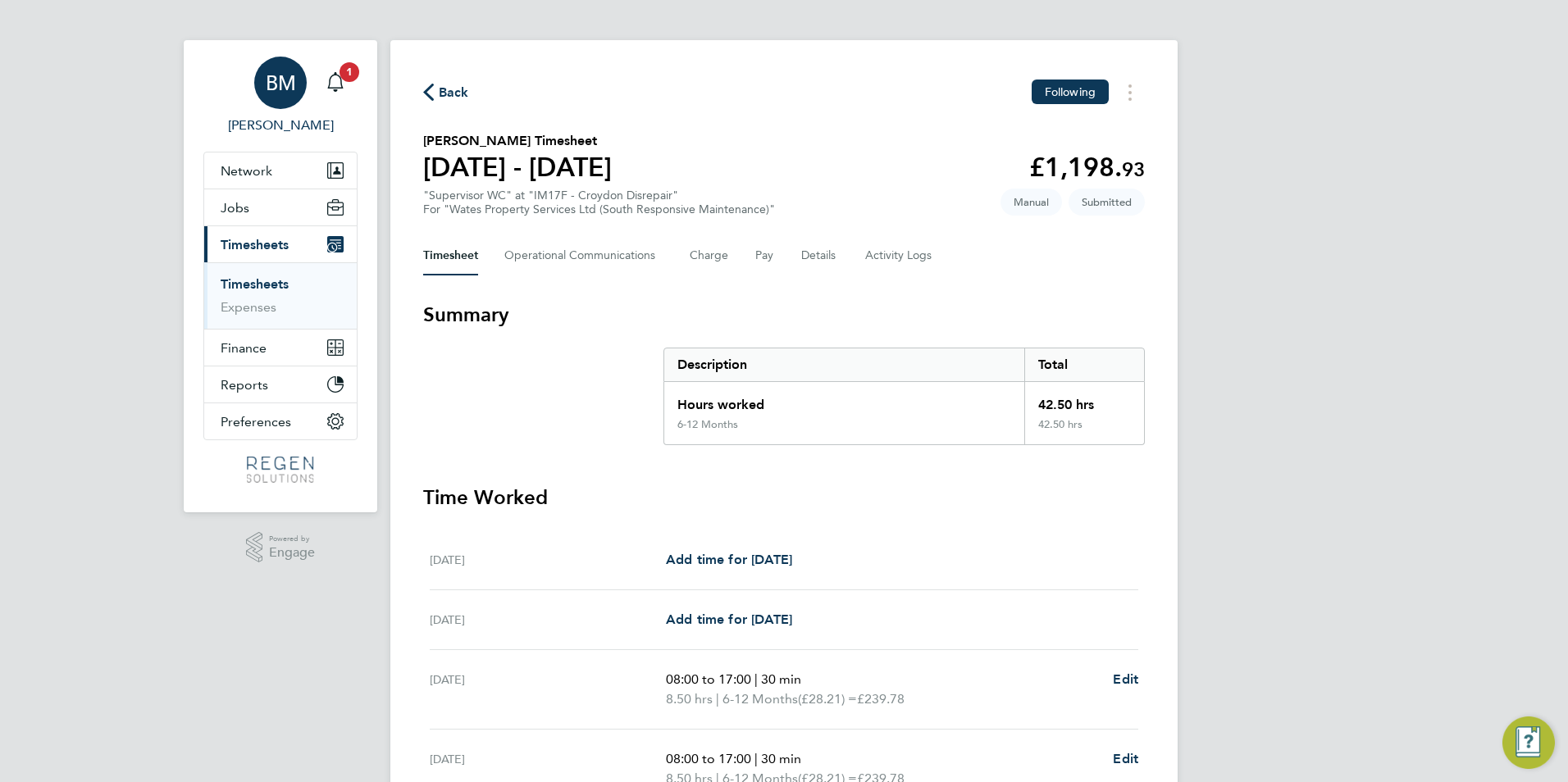
click at [304, 86] on div "BM" at bounding box center [280, 83] width 53 height 53
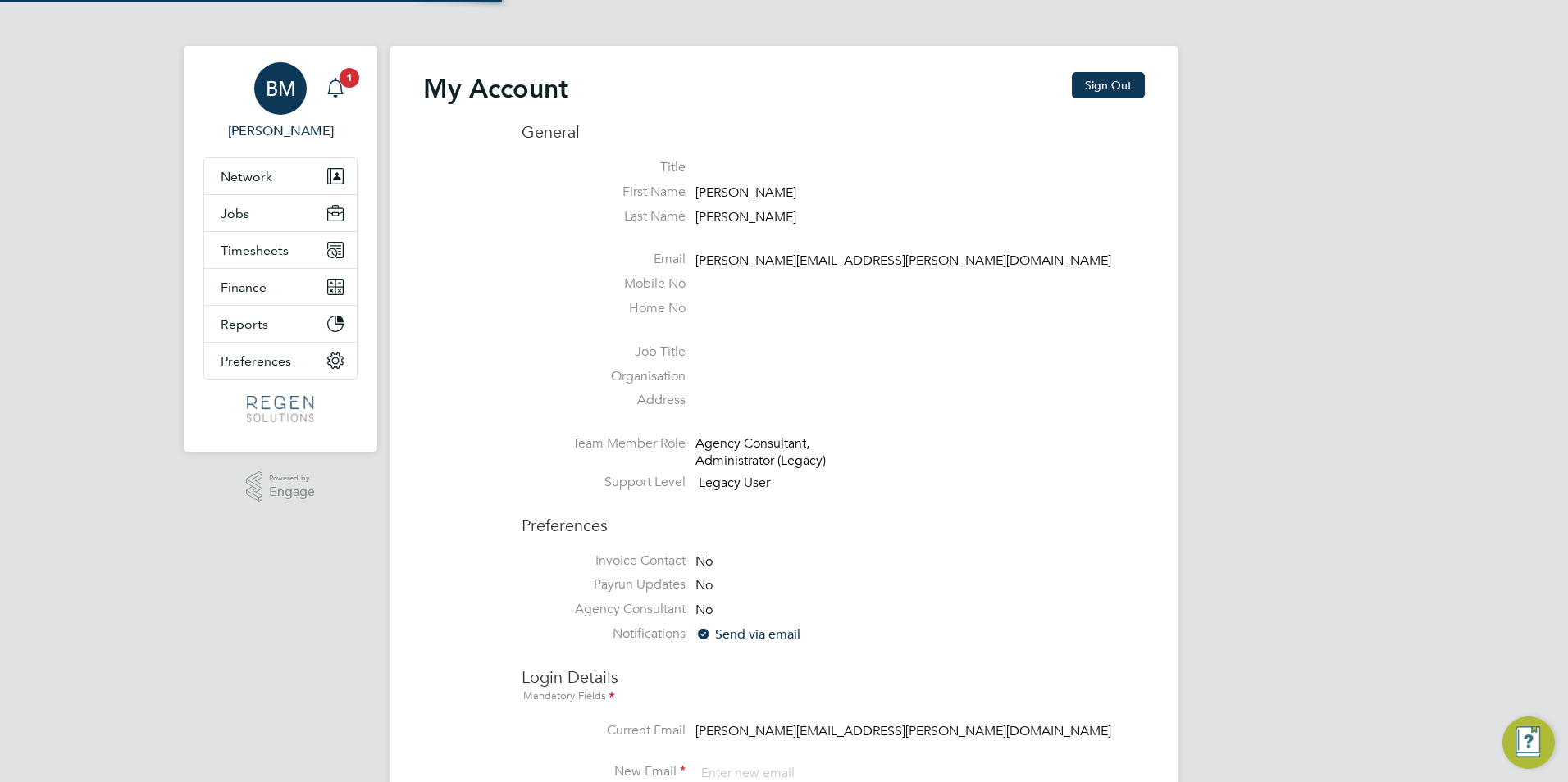
click at [339, 82] on icon "Main navigation" at bounding box center [335, 85] width 15 height 16
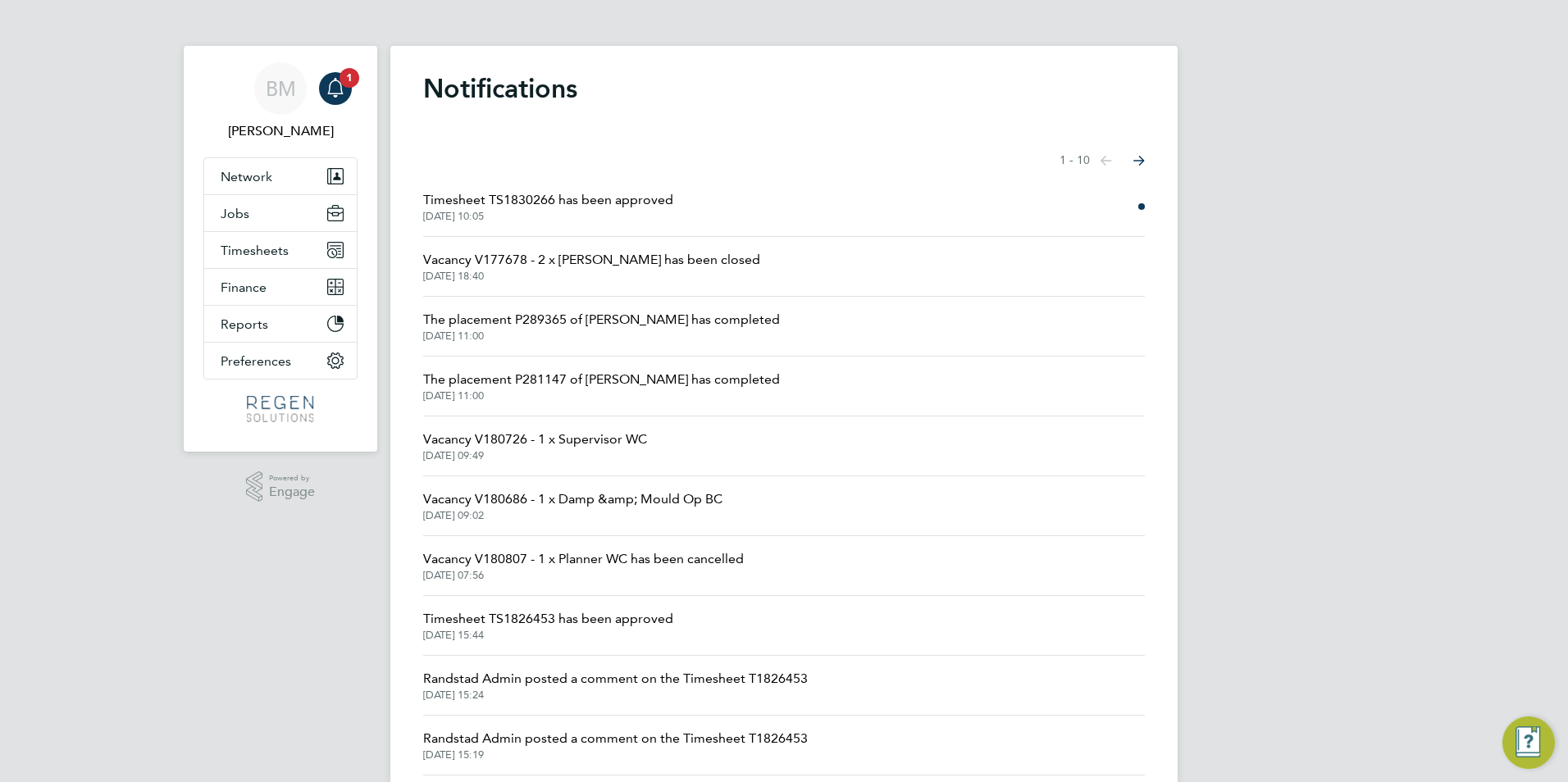
click at [626, 210] on span "[DATE] 10:05" at bounding box center [549, 216] width 250 height 13
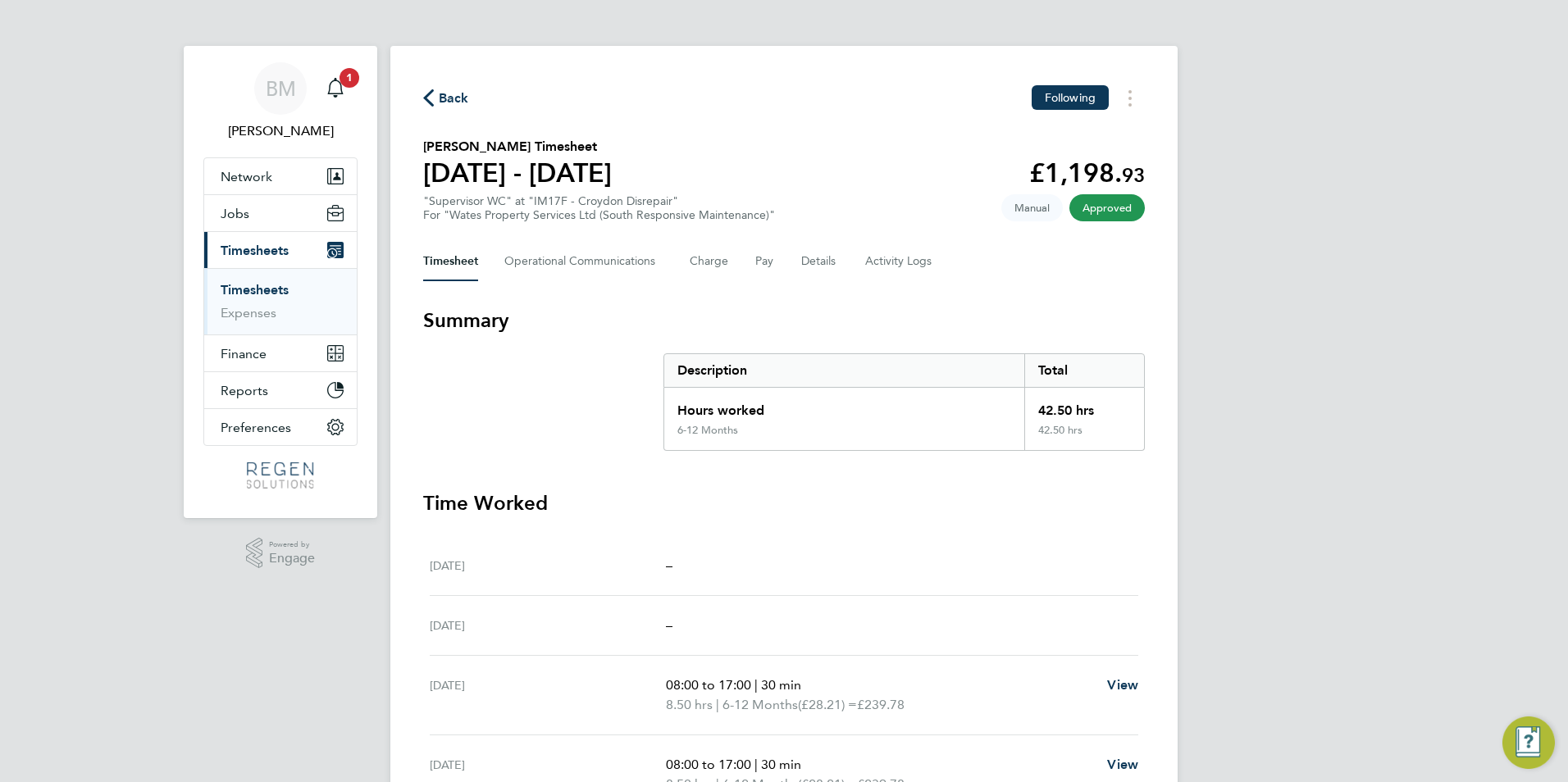
click at [286, 255] on span "Timesheets" at bounding box center [255, 250] width 68 height 15
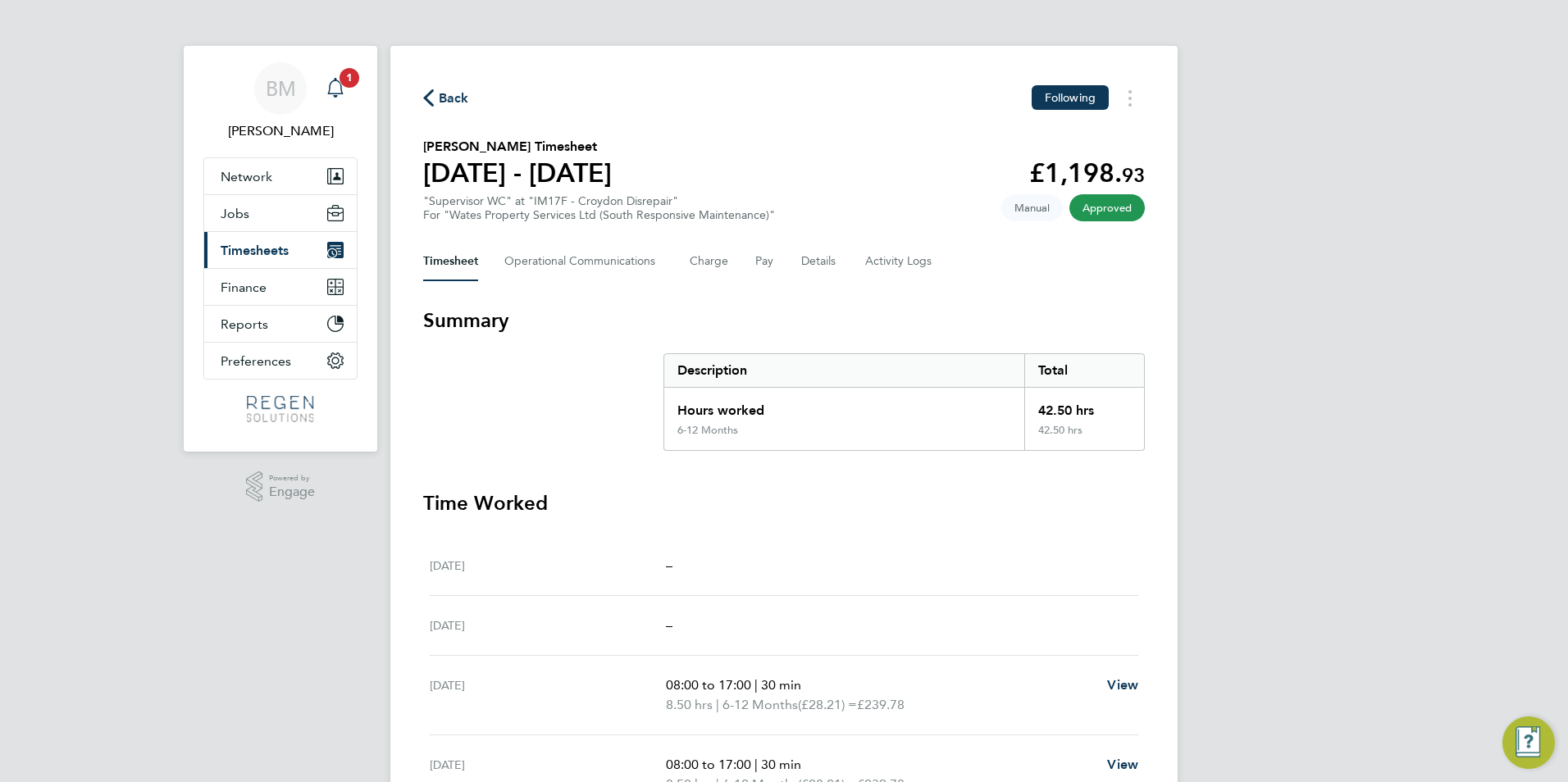
click at [347, 95] on div "Main navigation" at bounding box center [335, 89] width 33 height 33
